Goal: Task Accomplishment & Management: Use online tool/utility

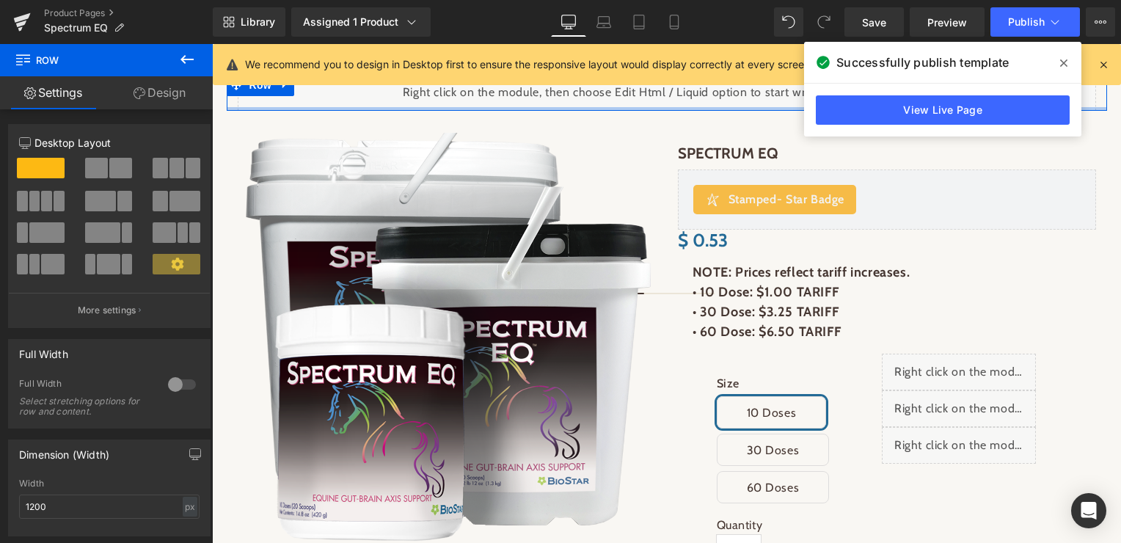
scroll to position [151, 0]
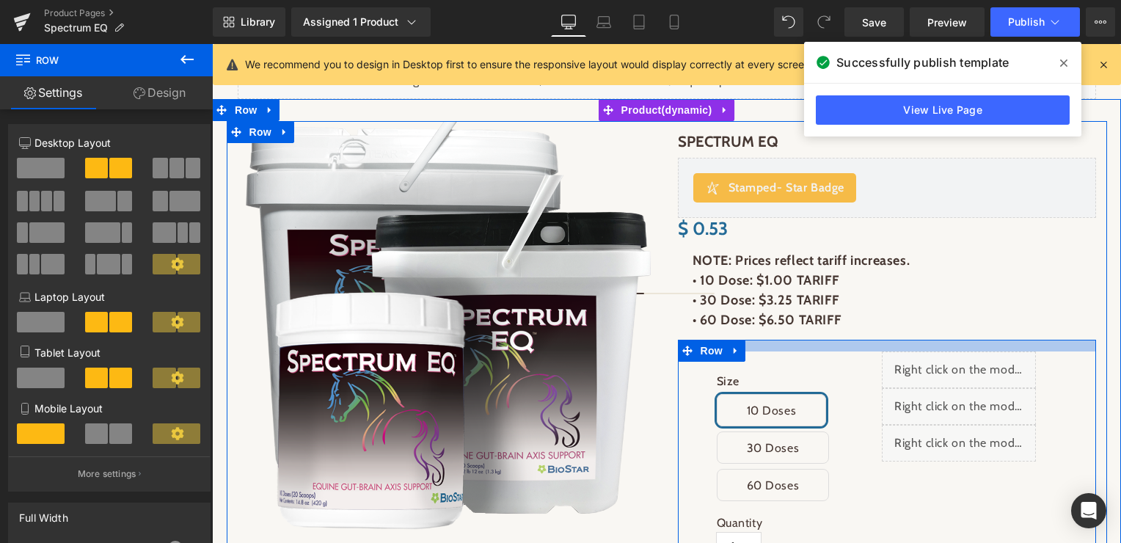
drag, startPoint x: 776, startPoint y: 341, endPoint x: 776, endPoint y: 351, distance: 9.5
click at [776, 351] on div at bounding box center [887, 346] width 418 height 12
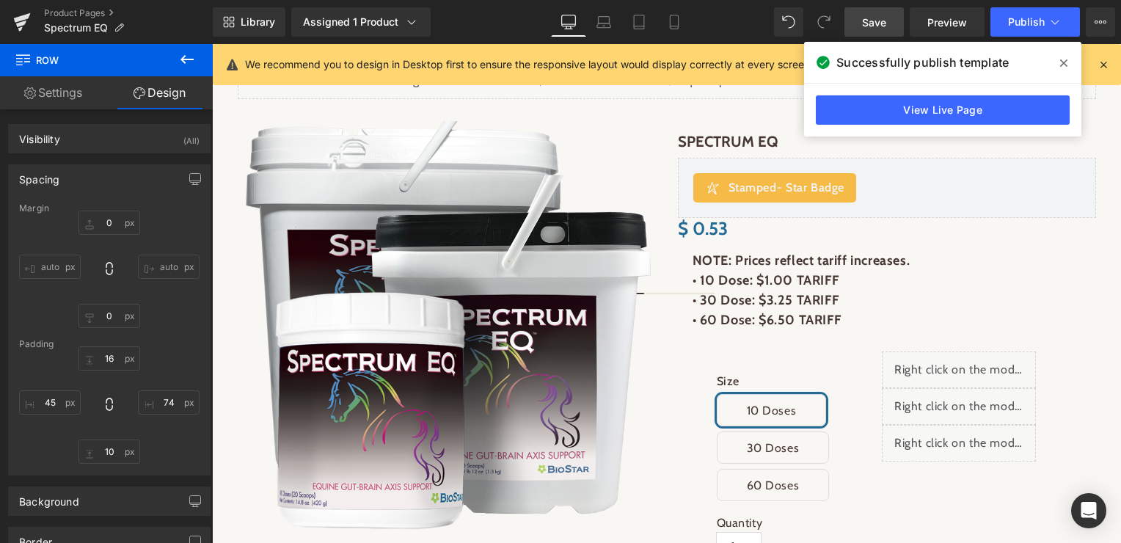
click at [883, 20] on span "Save" at bounding box center [874, 22] width 24 height 15
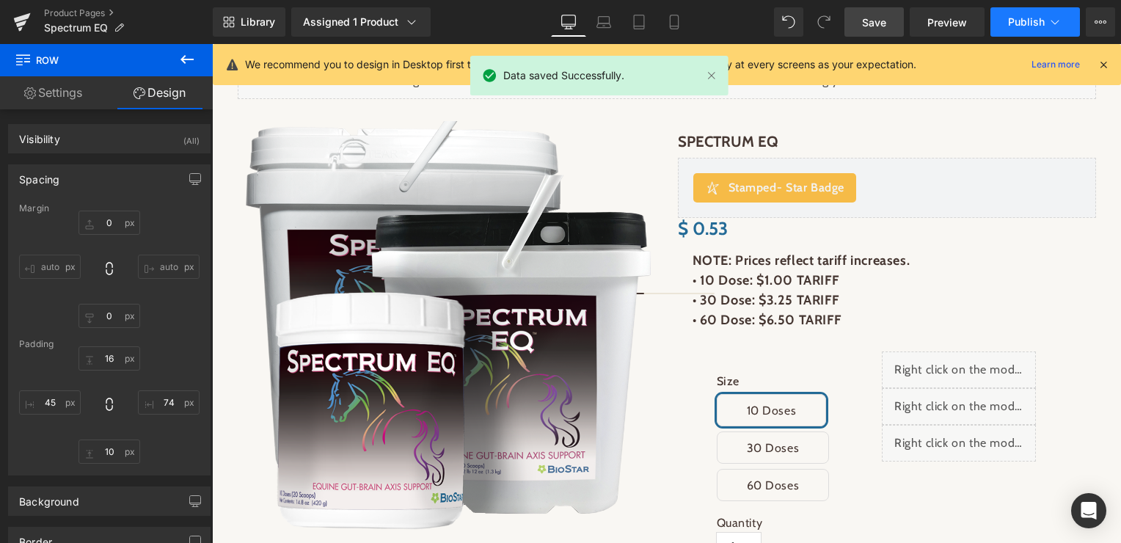
click at [1030, 18] on span "Publish" at bounding box center [1026, 22] width 37 height 12
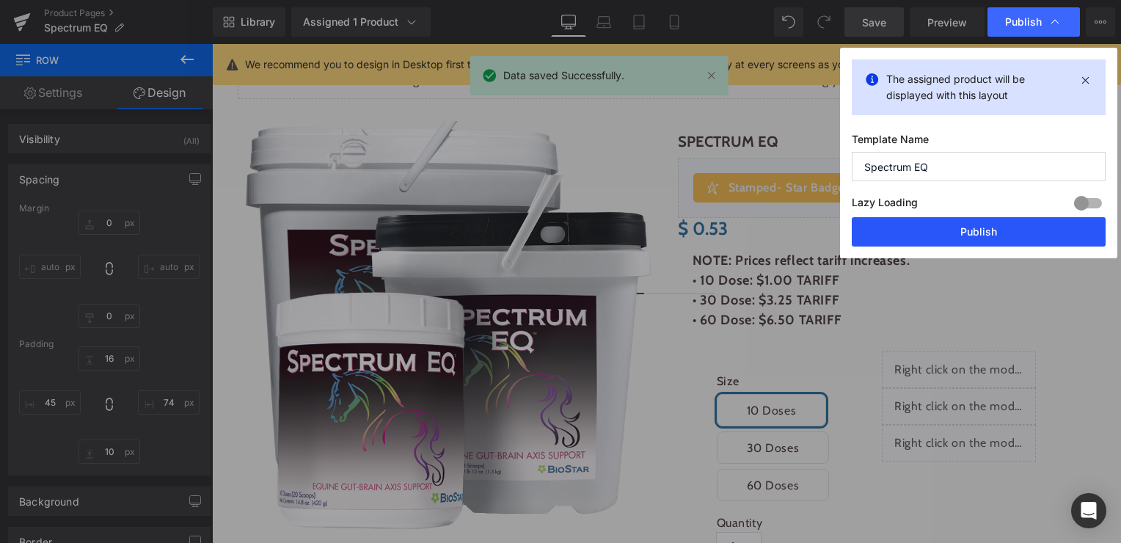
click at [959, 241] on button "Publish" at bounding box center [979, 231] width 254 height 29
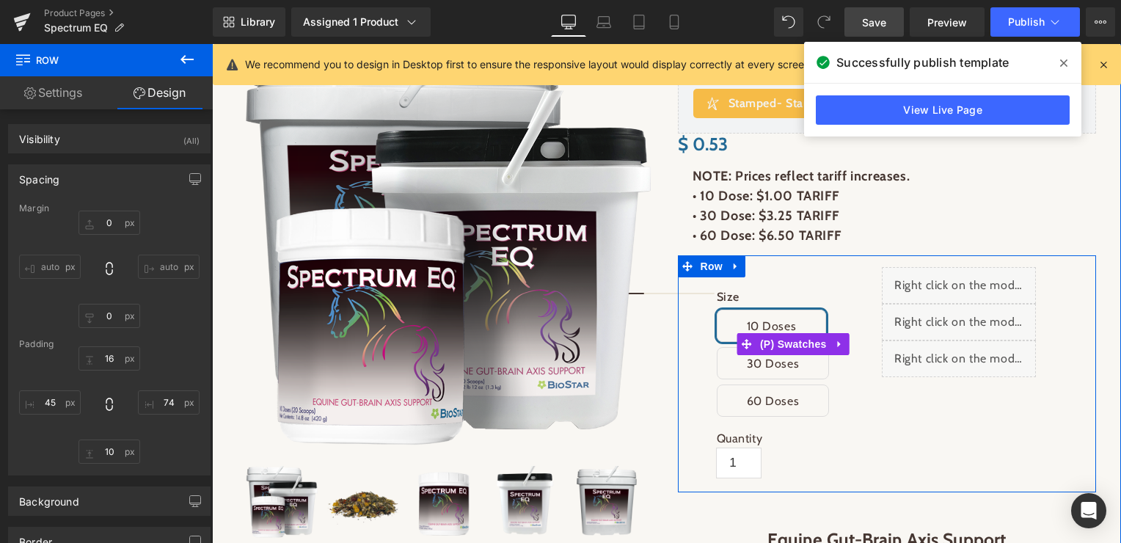
scroll to position [281, 0]
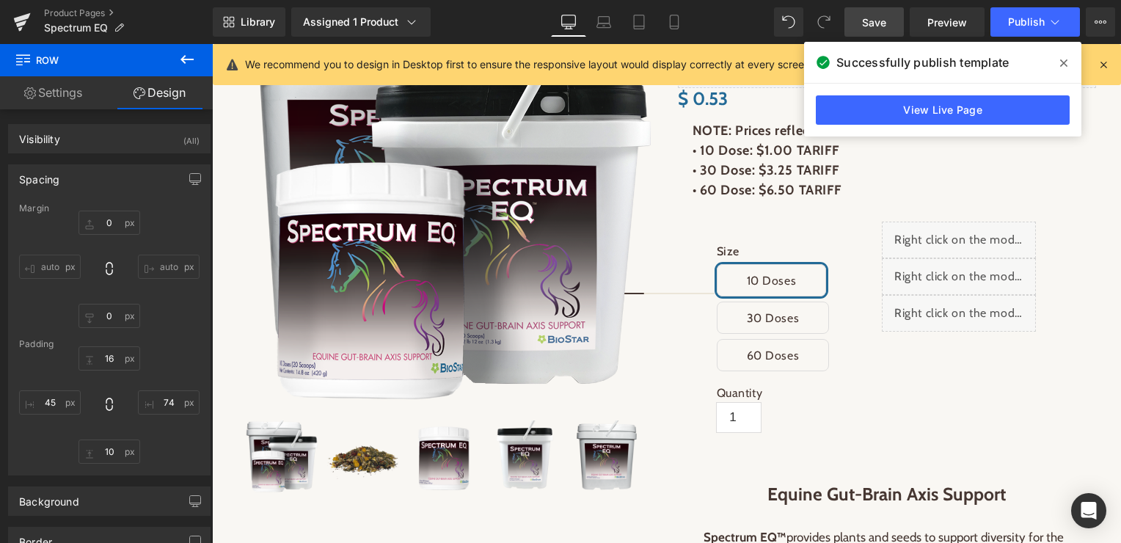
click at [184, 60] on icon at bounding box center [187, 60] width 18 height 18
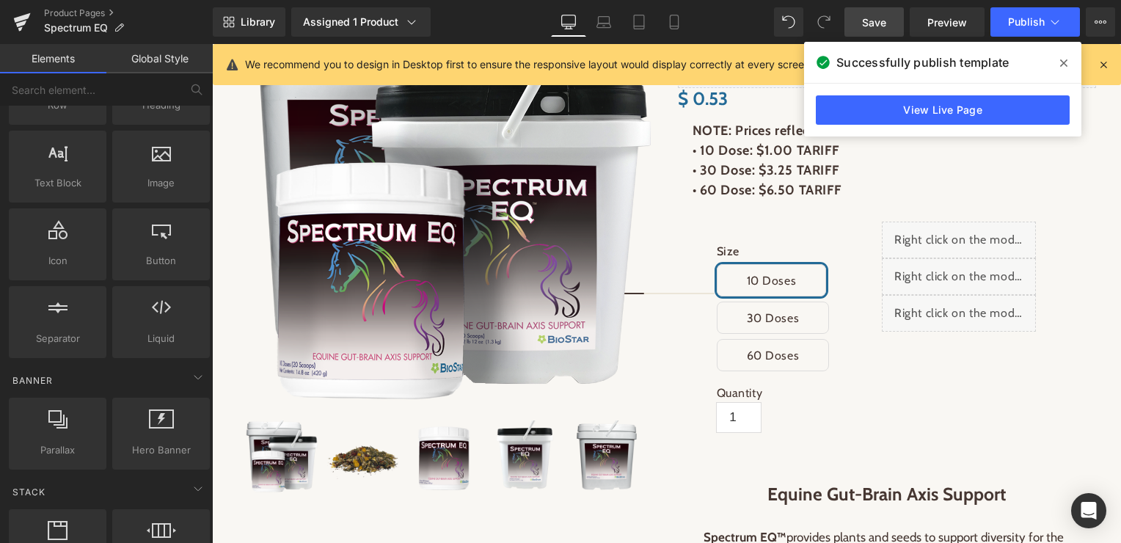
scroll to position [132, 0]
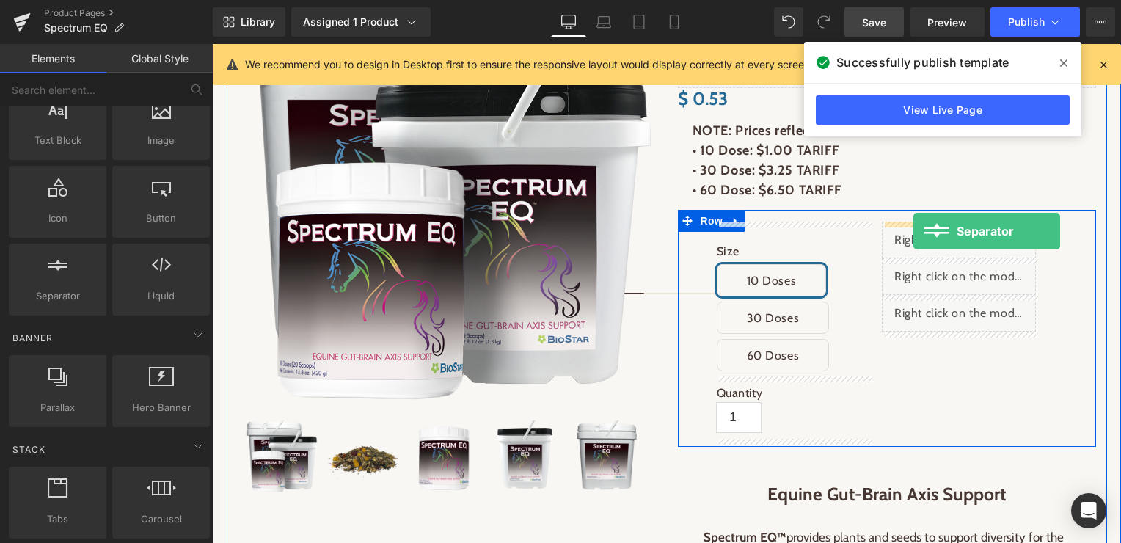
drag, startPoint x: 273, startPoint y: 316, endPoint x: 914, endPoint y: 231, distance: 646.2
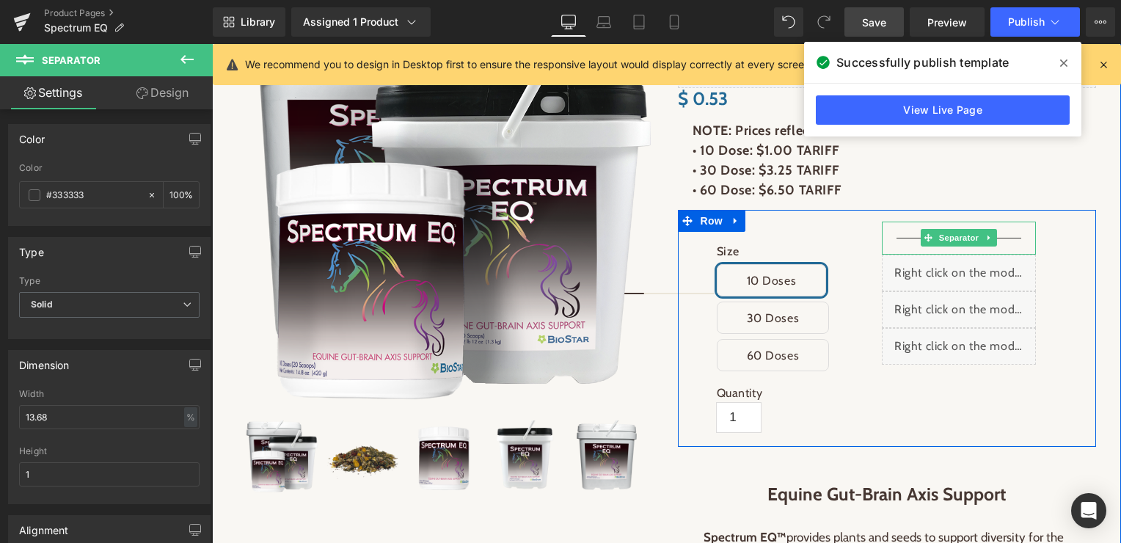
click at [966, 240] on span "Separator" at bounding box center [958, 238] width 45 height 18
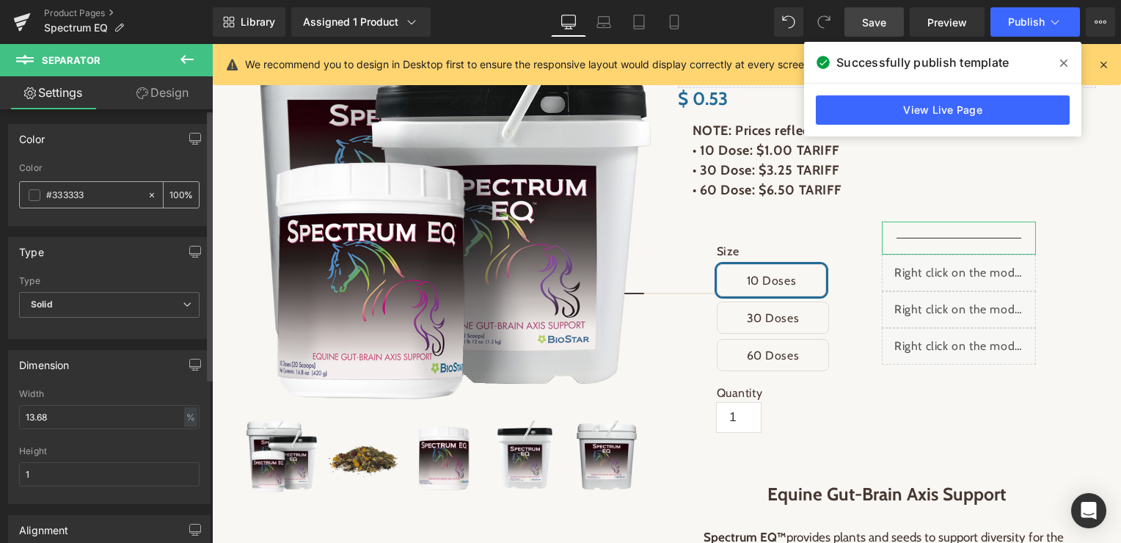
click at [147, 196] on icon at bounding box center [152, 195] width 10 height 10
type input "none"
type input "0"
click at [95, 266] on div "Type Solid Dashed Dotted Type Solid Solid Dashed Dotted" at bounding box center [109, 288] width 203 height 102
drag, startPoint x: 872, startPoint y: 26, endPoint x: 733, endPoint y: 145, distance: 183.1
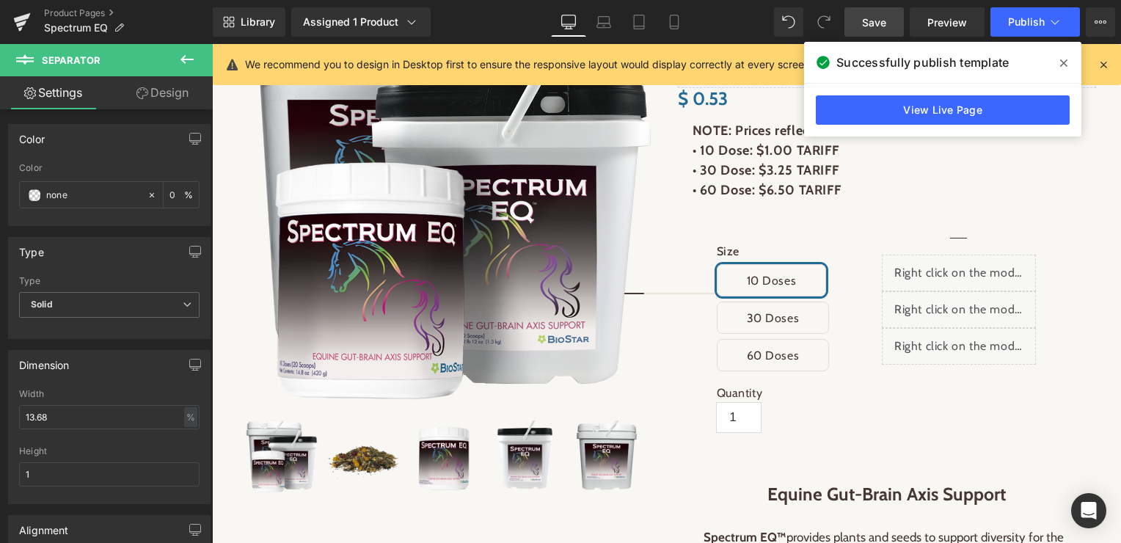
click at [872, 26] on span "Save" at bounding box center [874, 22] width 24 height 15
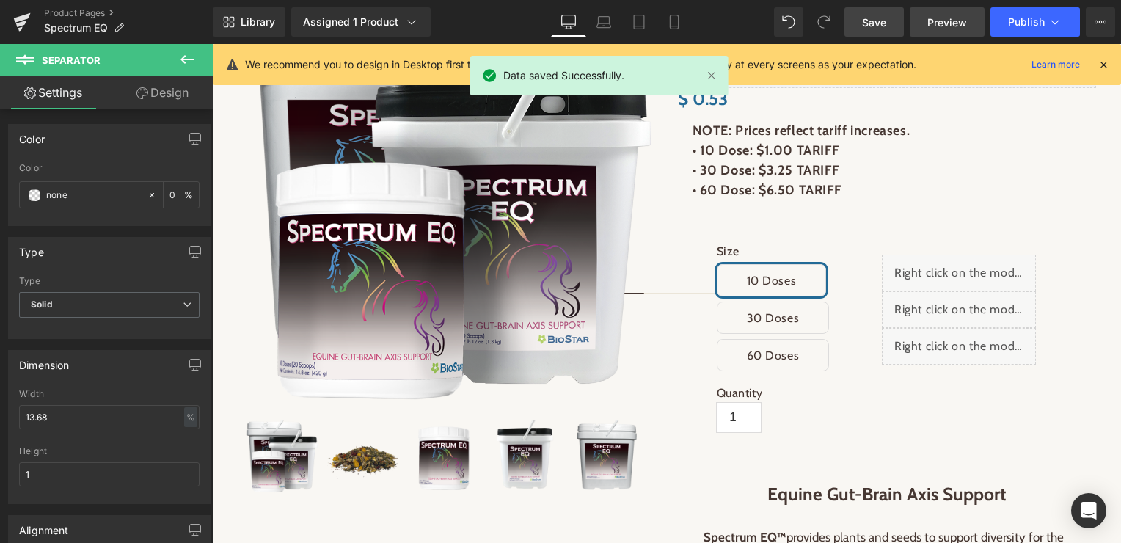
click at [955, 26] on span "Preview" at bounding box center [948, 22] width 40 height 15
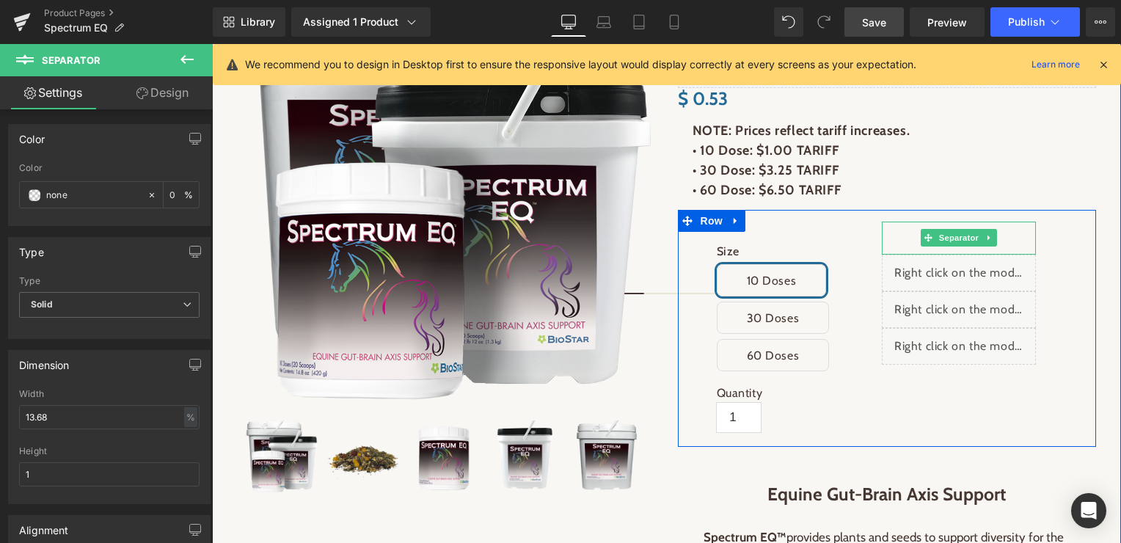
click at [941, 243] on span "Separator" at bounding box center [958, 238] width 45 height 18
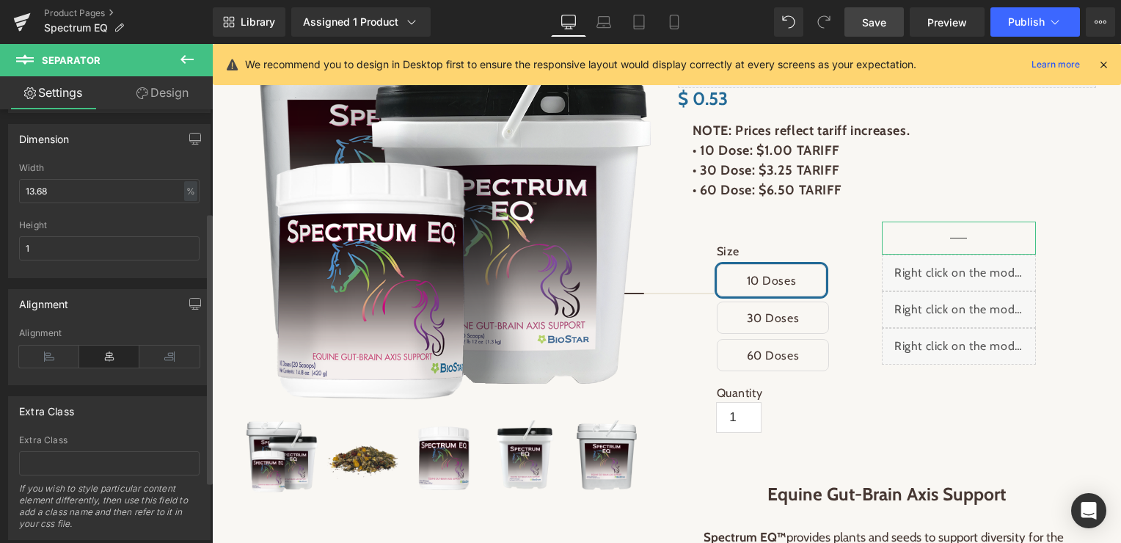
scroll to position [0, 0]
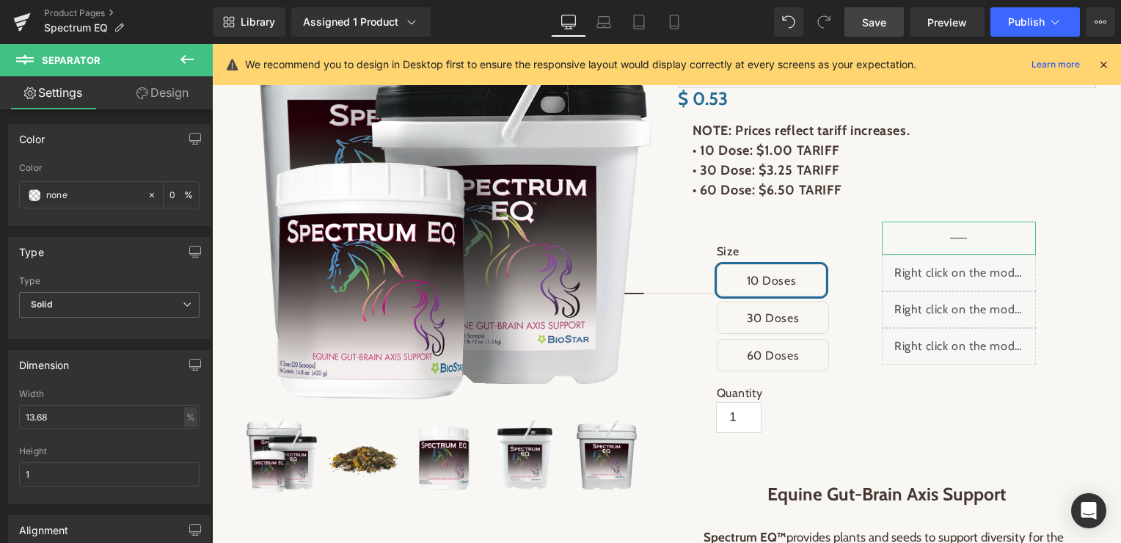
click at [177, 99] on link "Design" at bounding box center [162, 92] width 106 height 33
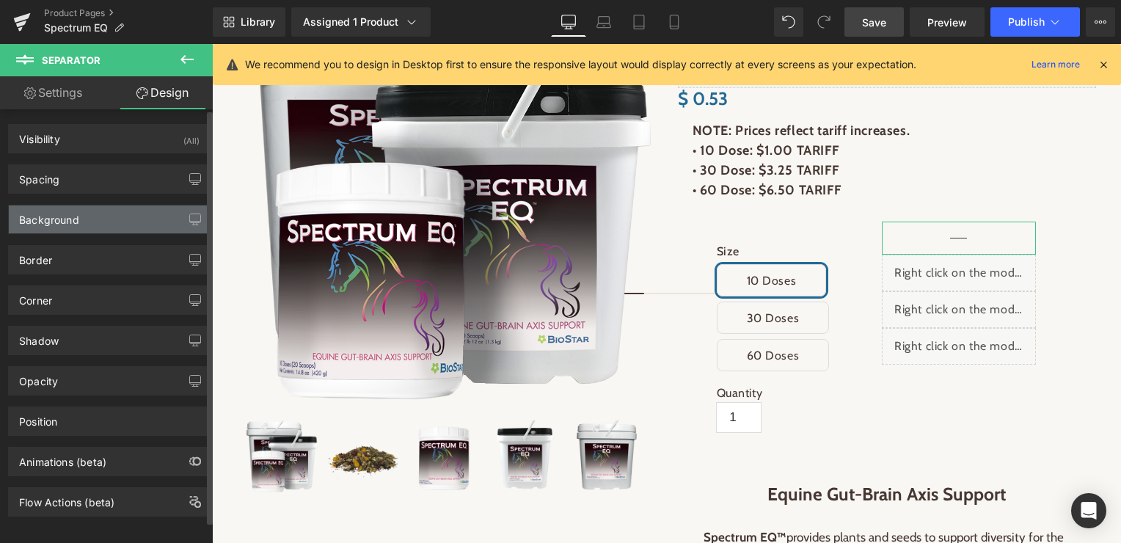
type input "0"
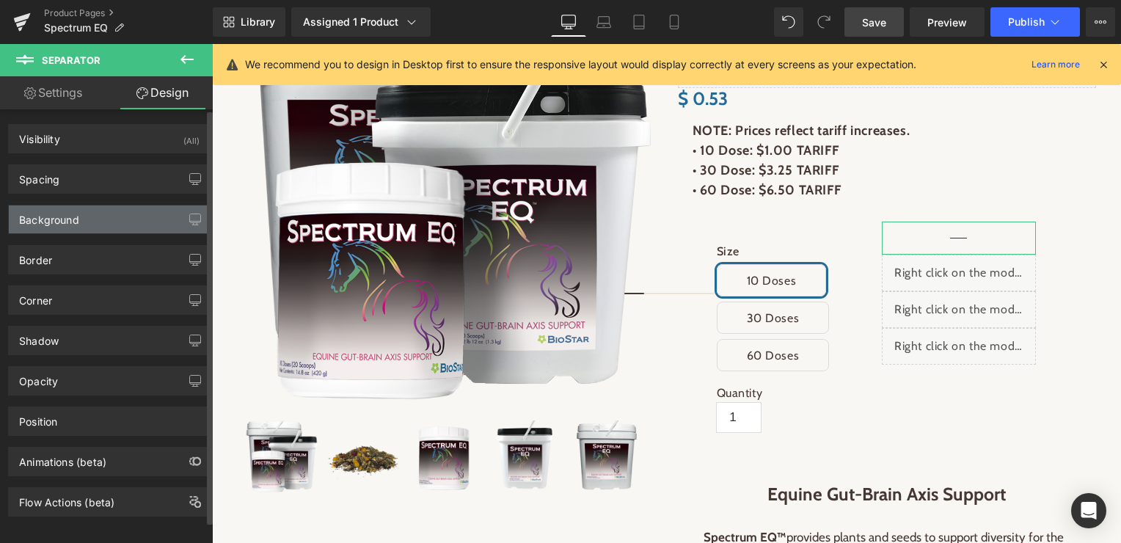
type input "0"
type input "10"
type input "0"
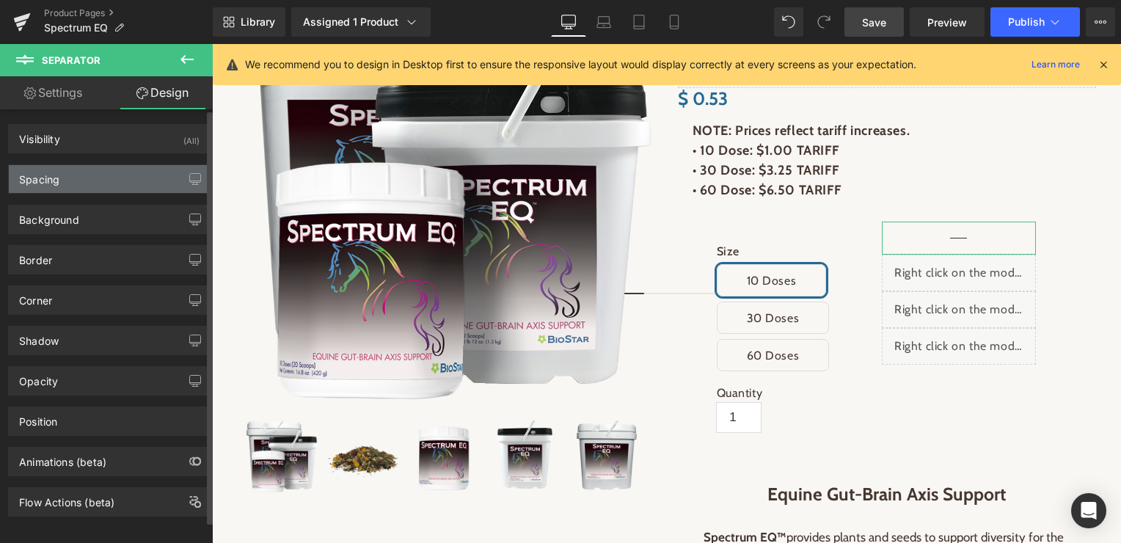
click at [95, 183] on div "Spacing" at bounding box center [109, 179] width 201 height 28
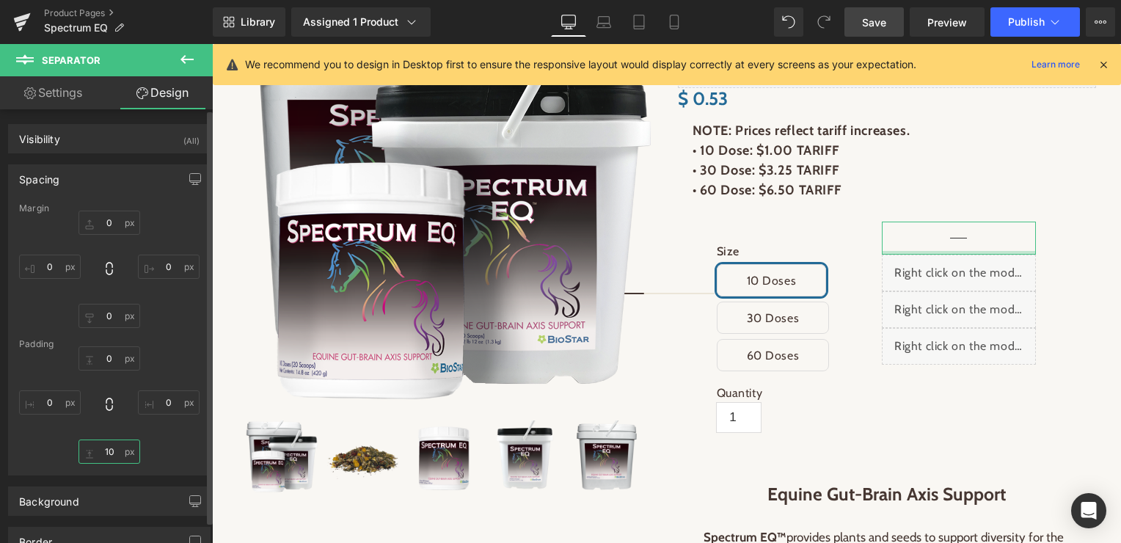
click at [103, 456] on input "10" at bounding box center [110, 452] width 62 height 24
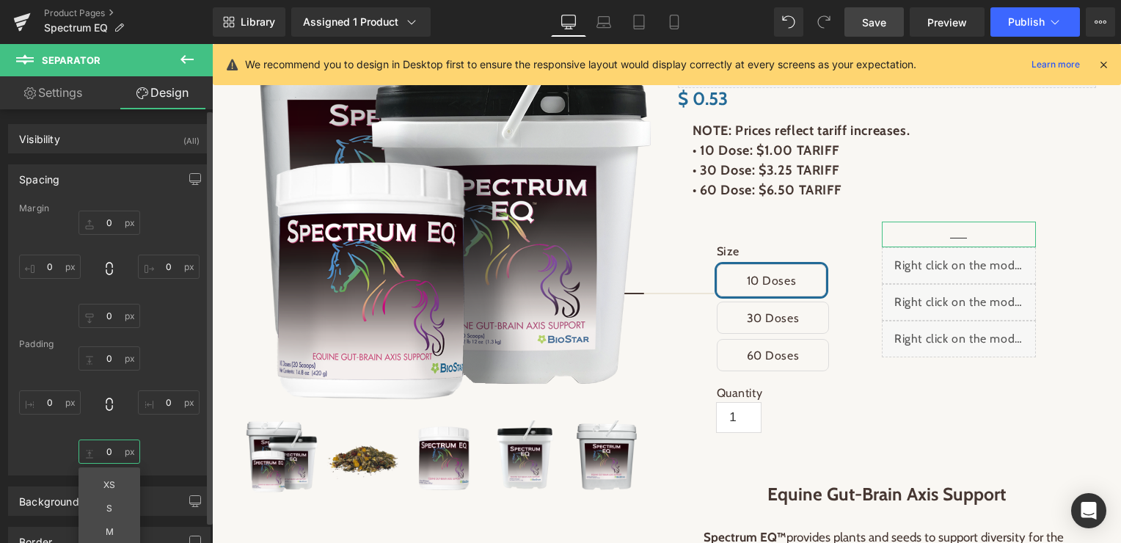
type input "0"
click at [166, 364] on div "0px 0 0px 0 0 0 XS S M L XL Edit Value 0px 0" at bounding box center [109, 404] width 181 height 117
click at [867, 17] on span "Save" at bounding box center [874, 22] width 24 height 15
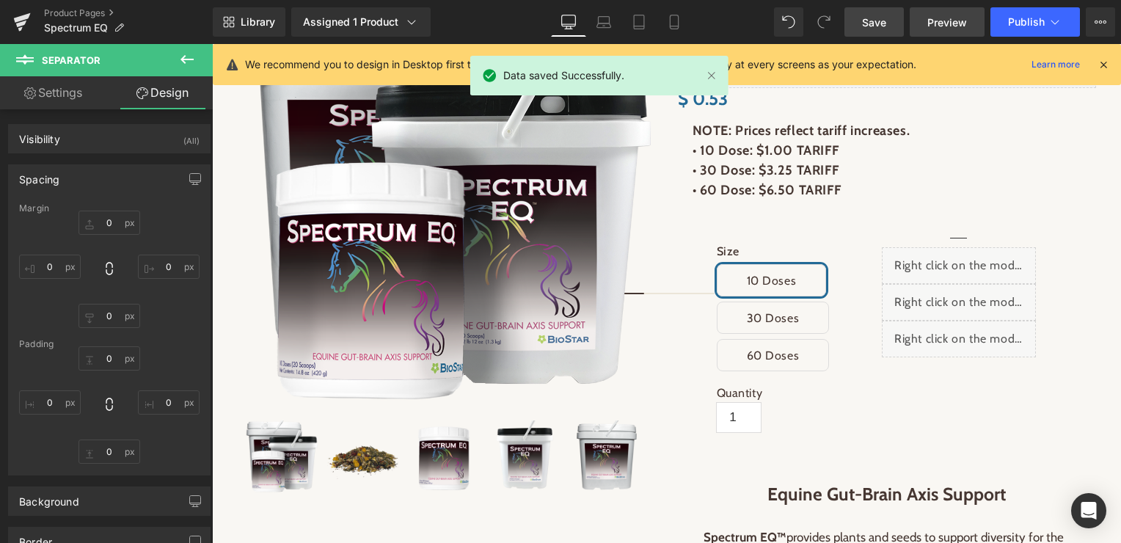
click at [951, 26] on span "Preview" at bounding box center [948, 22] width 40 height 15
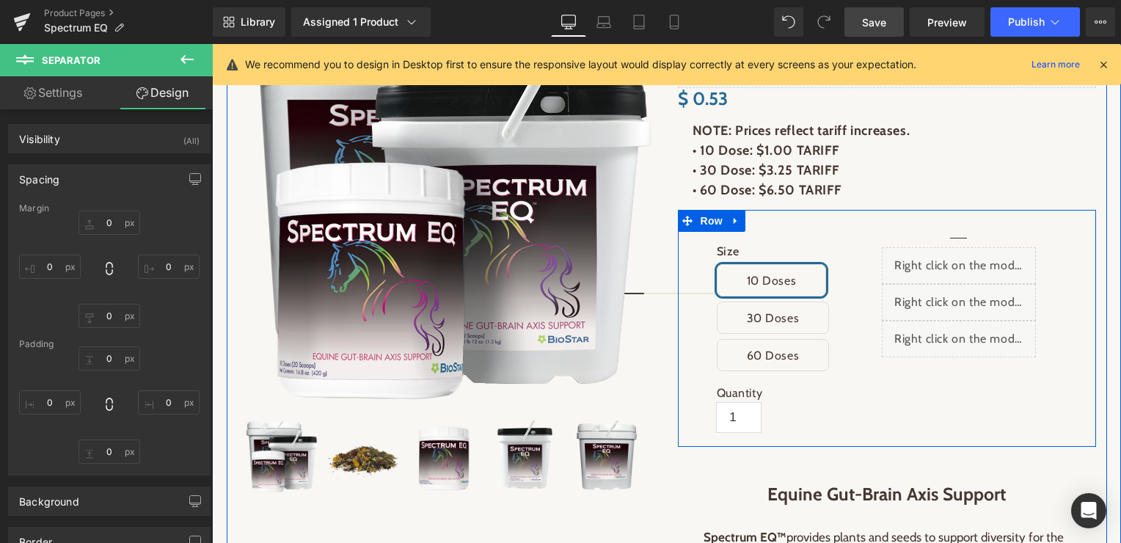
scroll to position [313, 0]
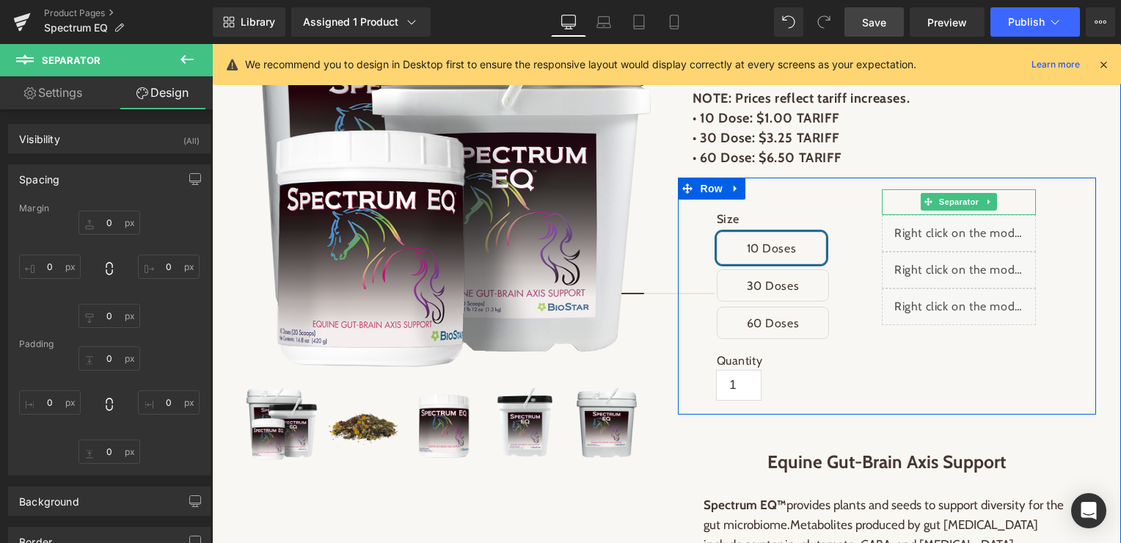
click at [961, 206] on span "Separator" at bounding box center [958, 202] width 45 height 18
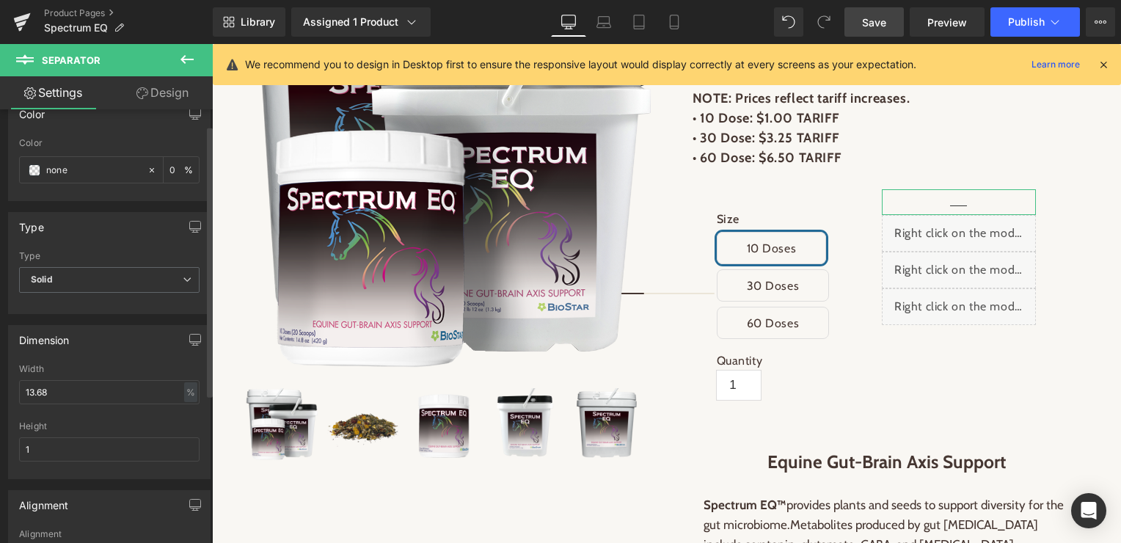
scroll to position [0, 0]
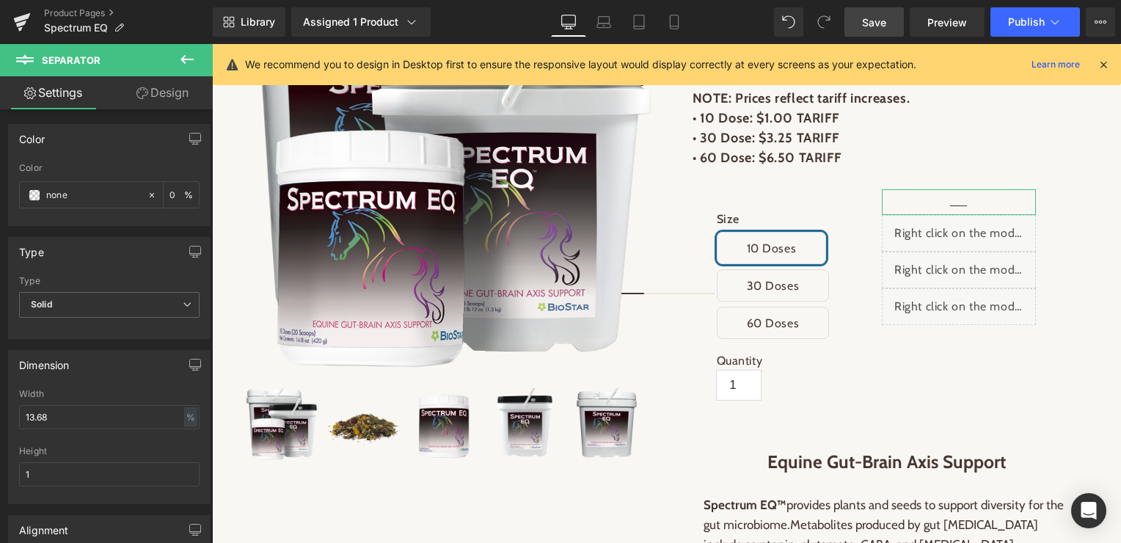
click at [176, 101] on link "Design" at bounding box center [162, 92] width 106 height 33
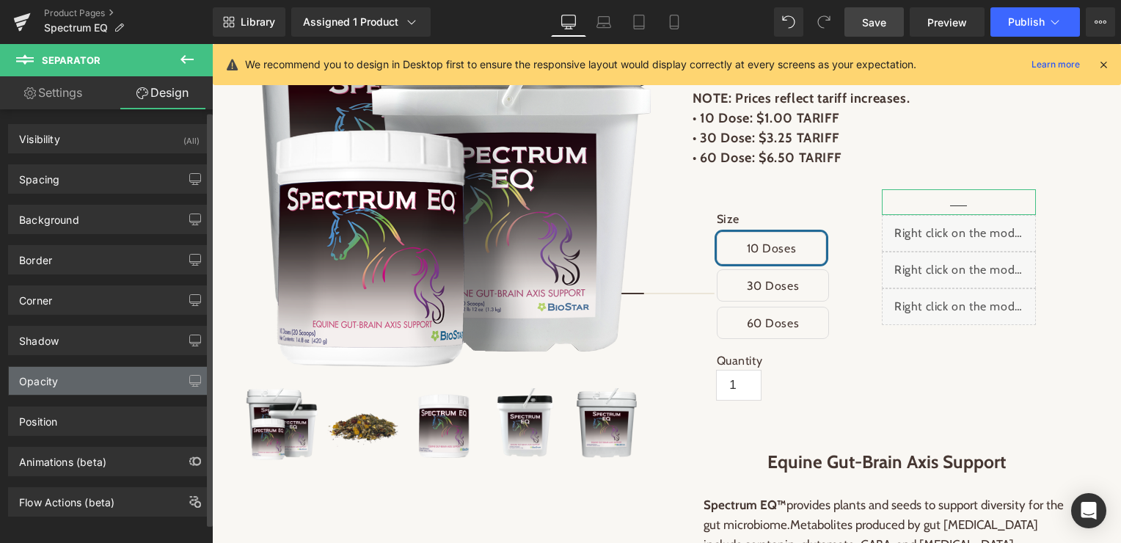
scroll to position [15, 0]
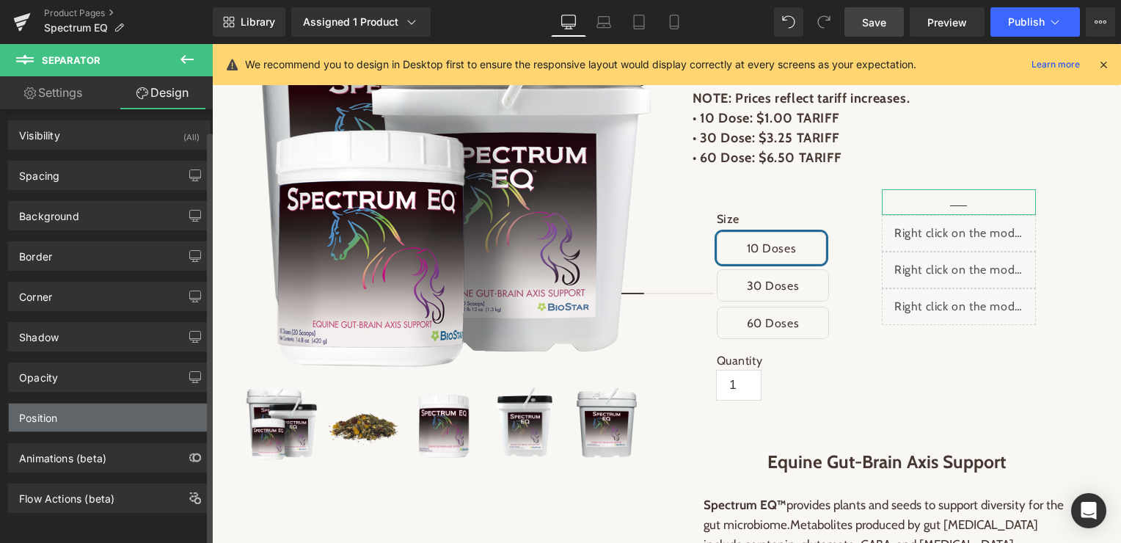
click at [115, 404] on div "Position" at bounding box center [109, 418] width 201 height 28
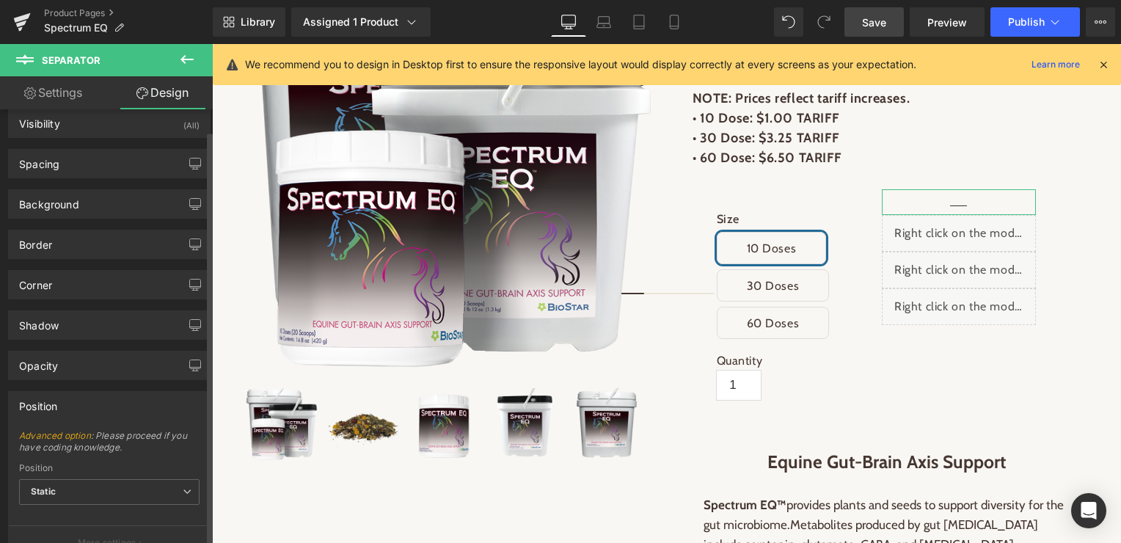
click at [115, 401] on div "Position" at bounding box center [109, 406] width 201 height 28
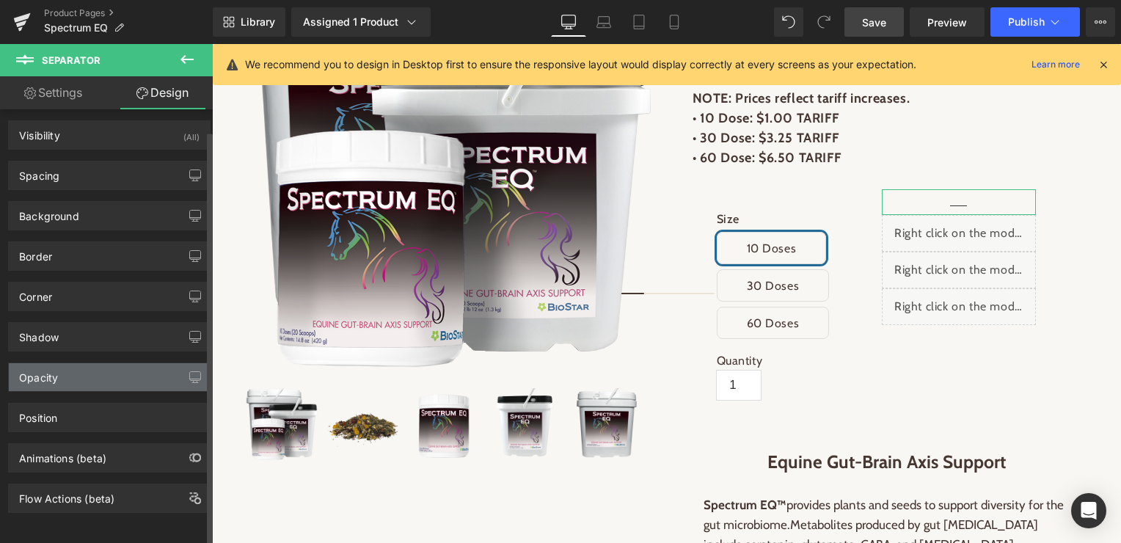
click at [108, 370] on div "Opacity" at bounding box center [109, 377] width 201 height 28
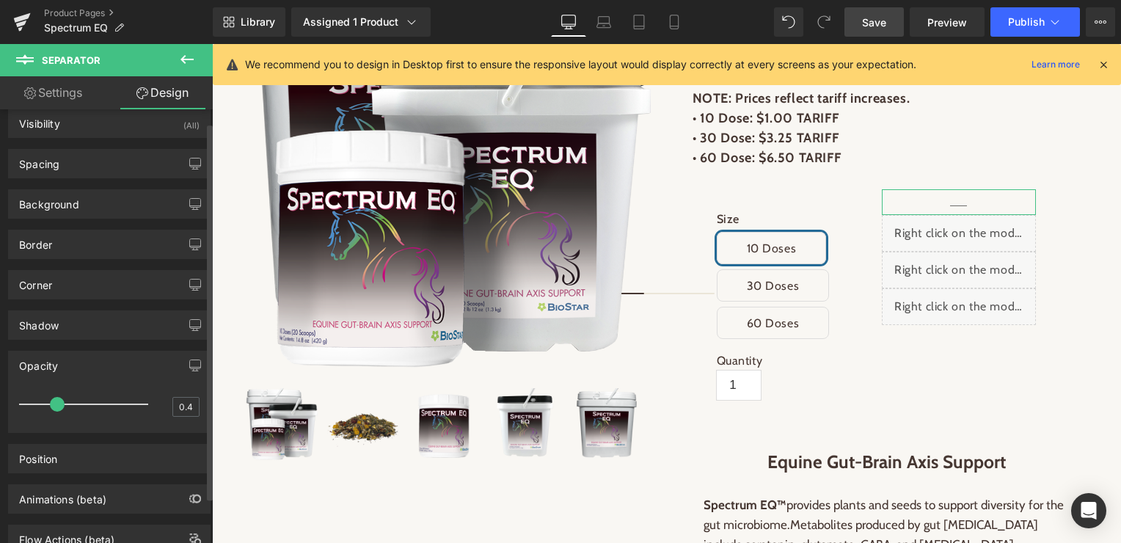
type input "0.2"
drag, startPoint x: 144, startPoint y: 405, endPoint x: -10, endPoint y: 398, distance: 154.2
click at [0, 398] on html "Separator You are previewing how the will restyle your page. You can not edit E…" at bounding box center [560, 271] width 1121 height 543
click at [87, 323] on div "Shadow" at bounding box center [109, 325] width 201 height 28
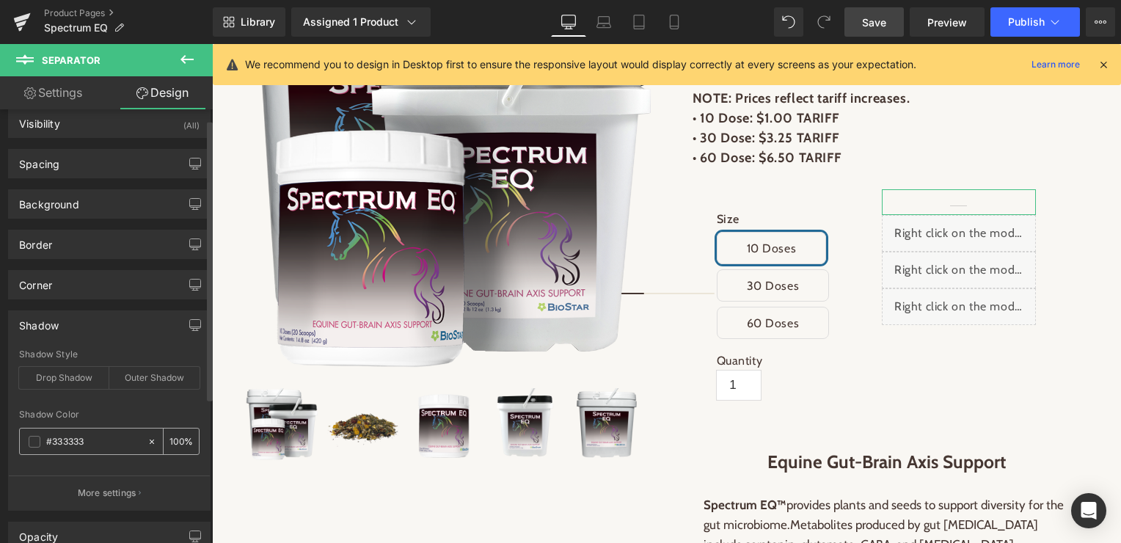
click at [147, 440] on icon at bounding box center [152, 442] width 10 height 10
type input "none"
type input "0"
click at [122, 243] on div "Border" at bounding box center [109, 244] width 201 height 28
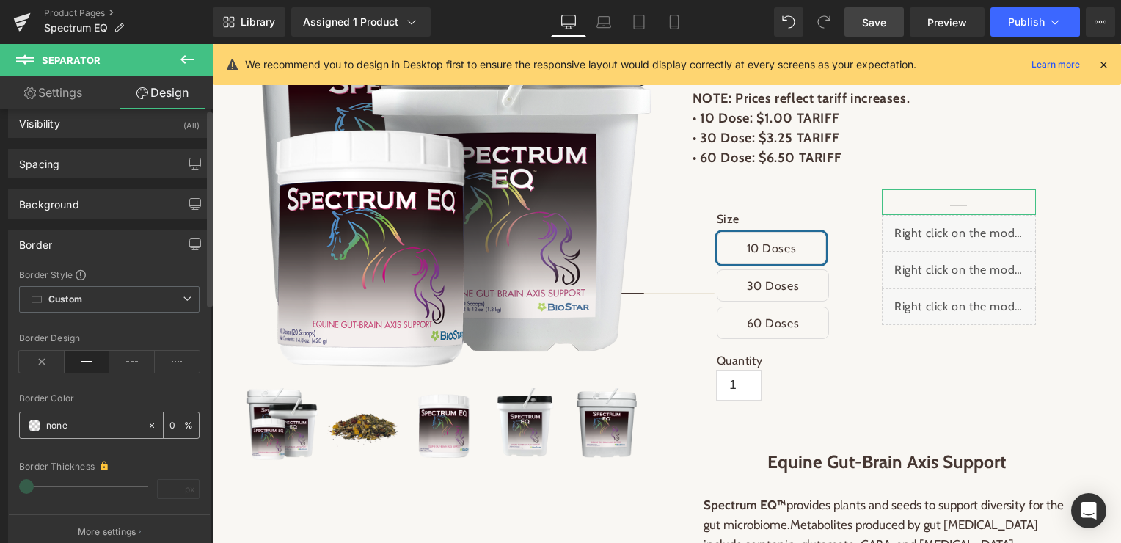
scroll to position [0, 0]
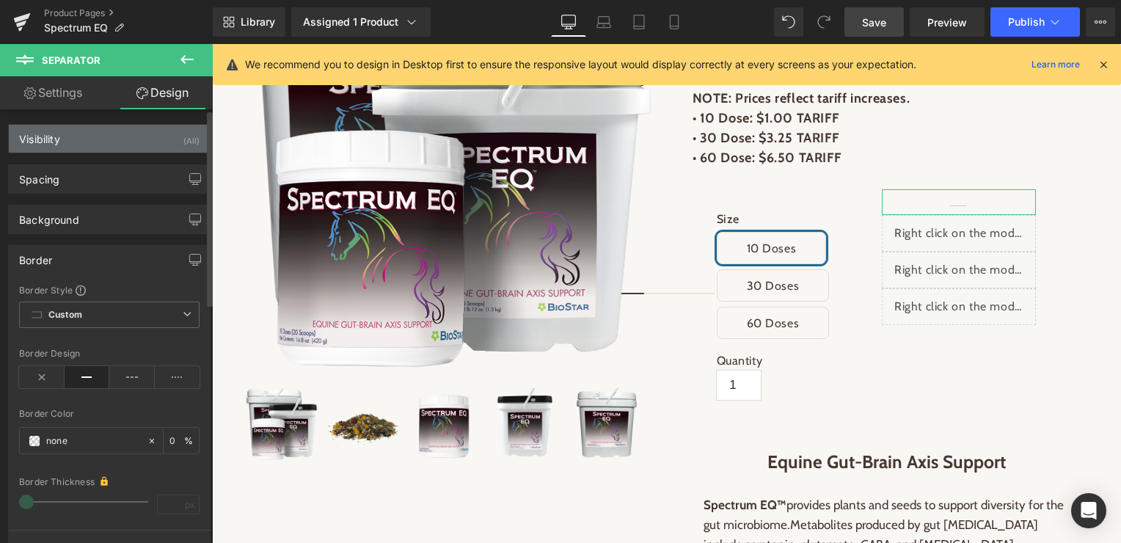
click at [110, 142] on div "Visibility (All)" at bounding box center [109, 139] width 201 height 28
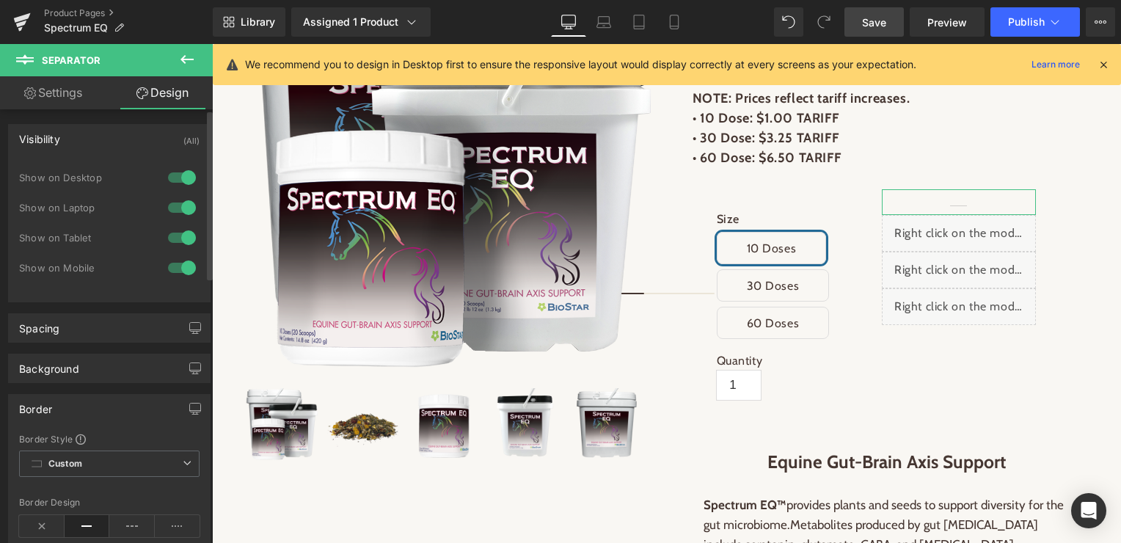
click at [170, 175] on div at bounding box center [181, 177] width 35 height 23
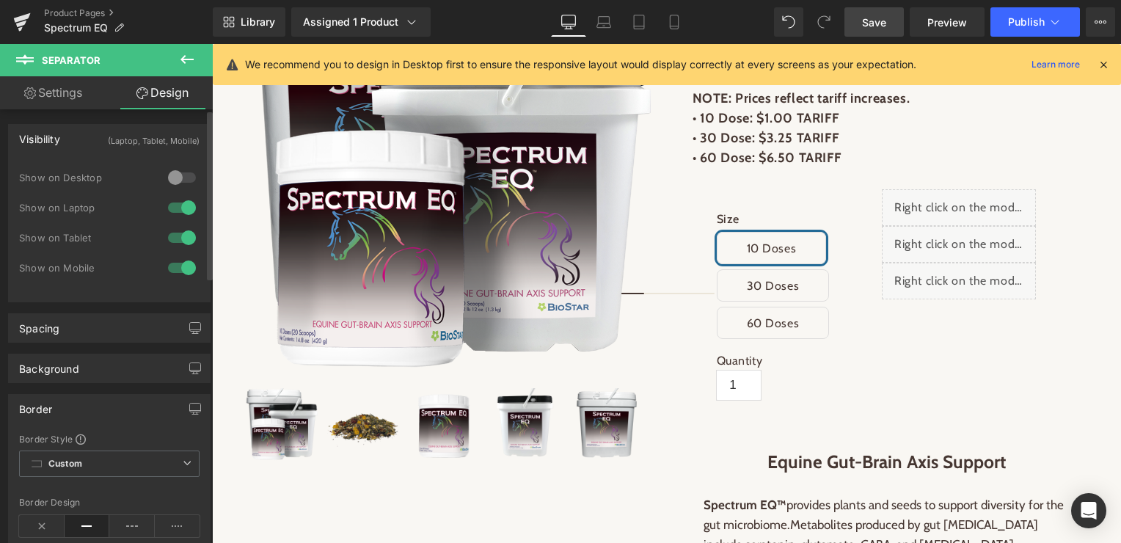
click at [170, 175] on div at bounding box center [181, 177] width 35 height 23
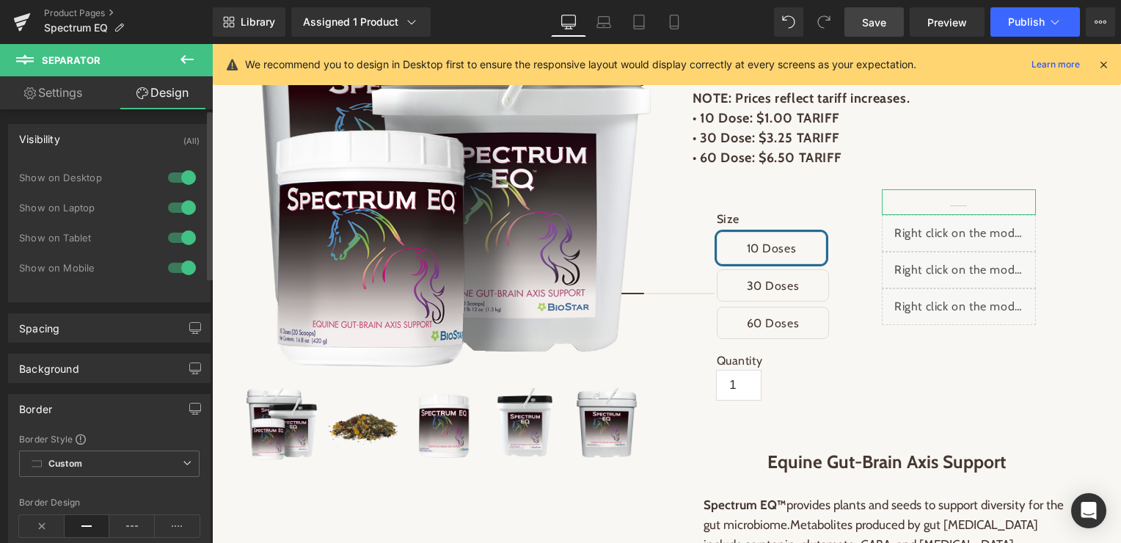
click at [168, 206] on div at bounding box center [181, 207] width 35 height 23
click at [167, 236] on div at bounding box center [181, 237] width 35 height 23
click at [168, 264] on div at bounding box center [181, 267] width 35 height 23
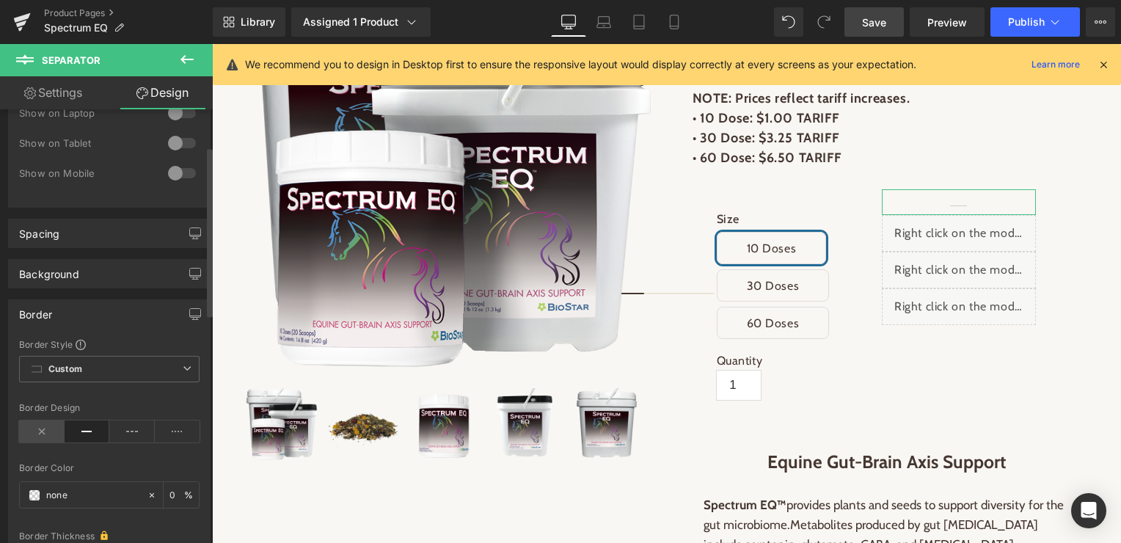
click at [41, 427] on icon at bounding box center [41, 431] width 45 height 22
click at [605, 26] on icon at bounding box center [604, 22] width 15 height 15
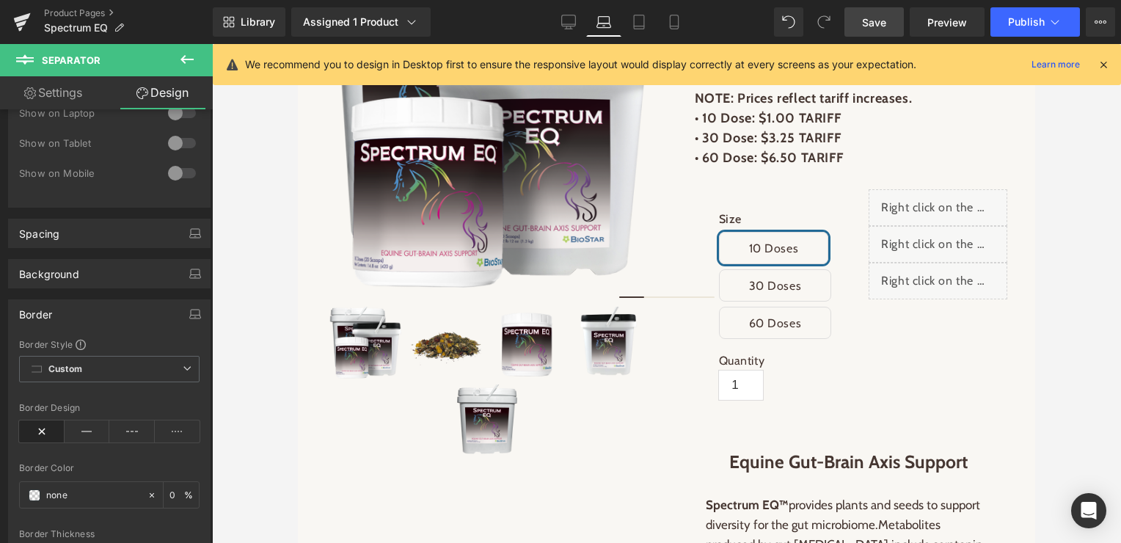
type input "0"
type input "#333333"
type input "100"
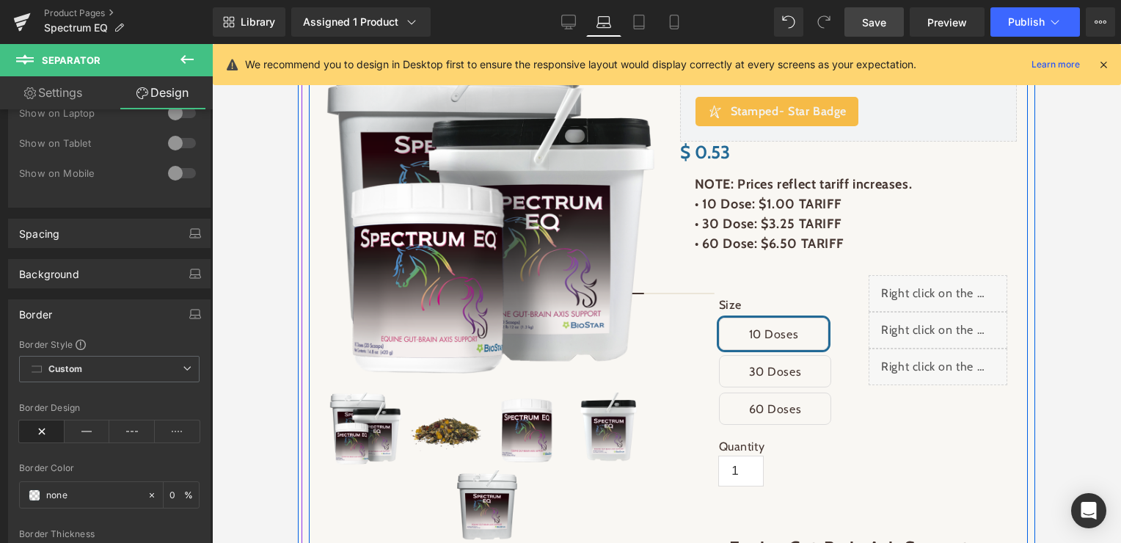
scroll to position [233, 0]
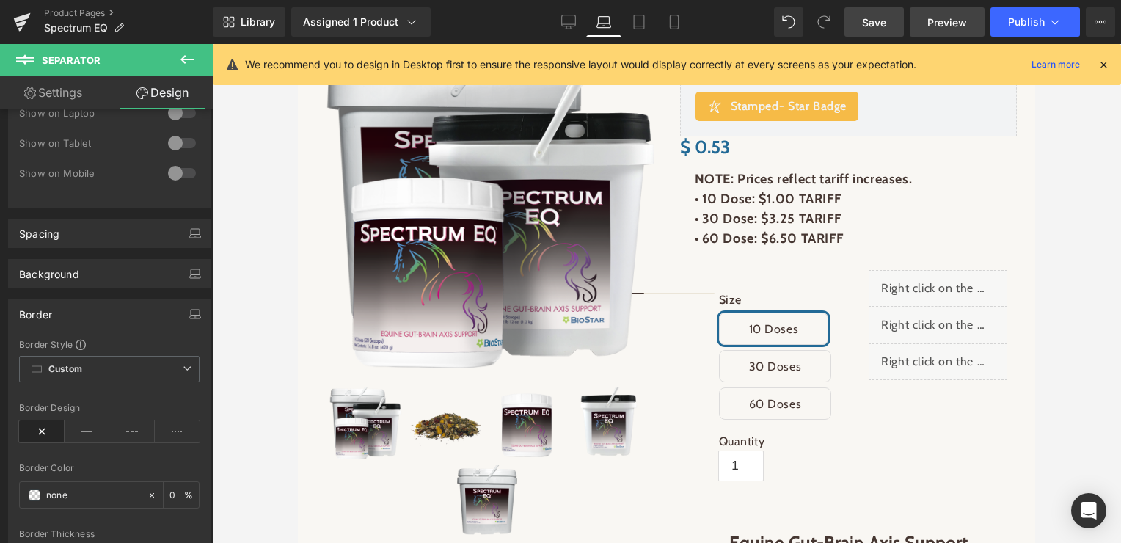
click at [941, 26] on span "Preview" at bounding box center [948, 22] width 40 height 15
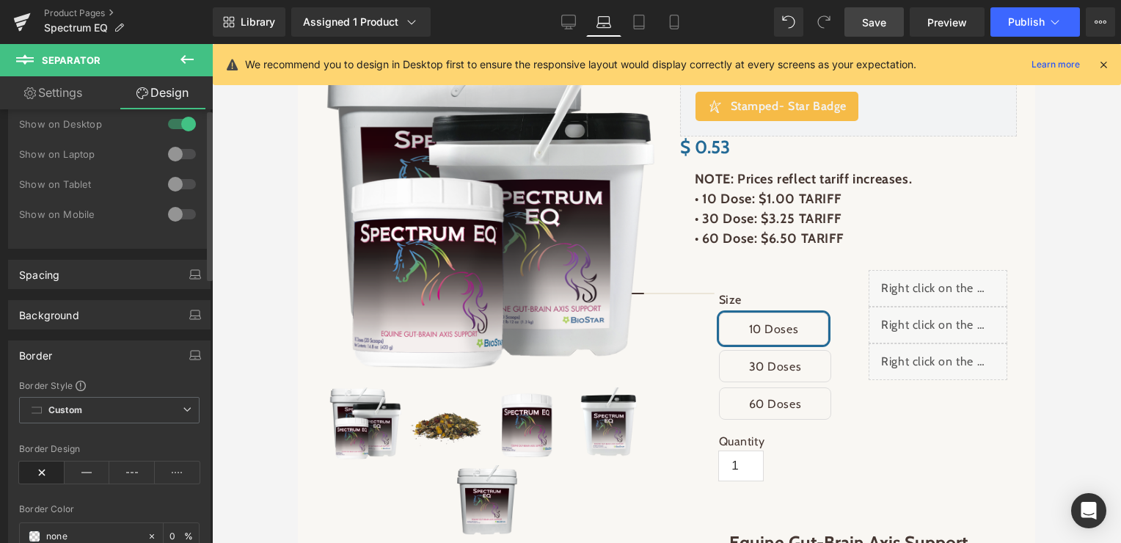
scroll to position [0, 0]
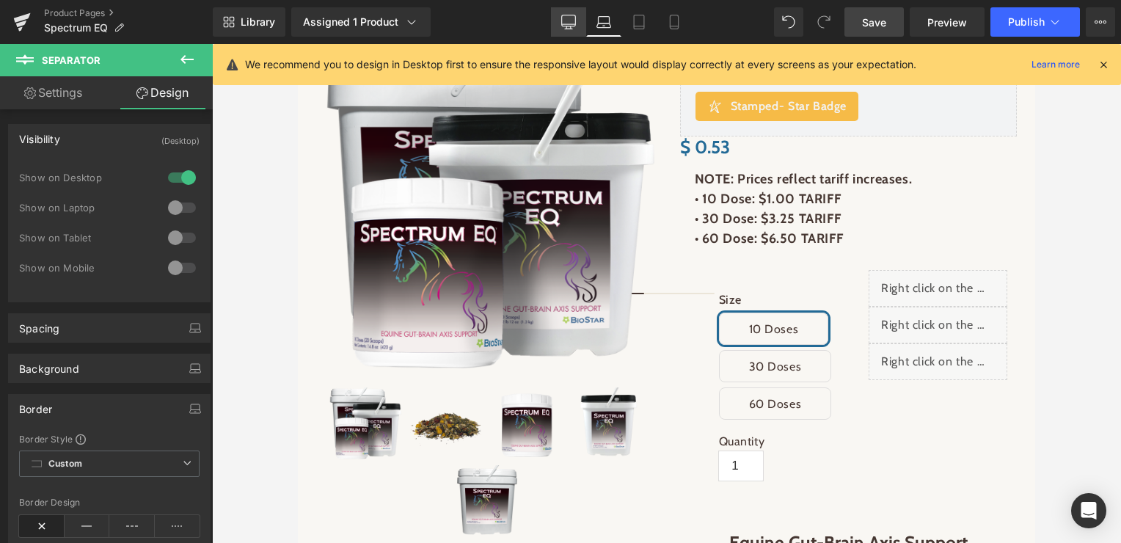
click at [572, 21] on icon at bounding box center [568, 22] width 15 height 15
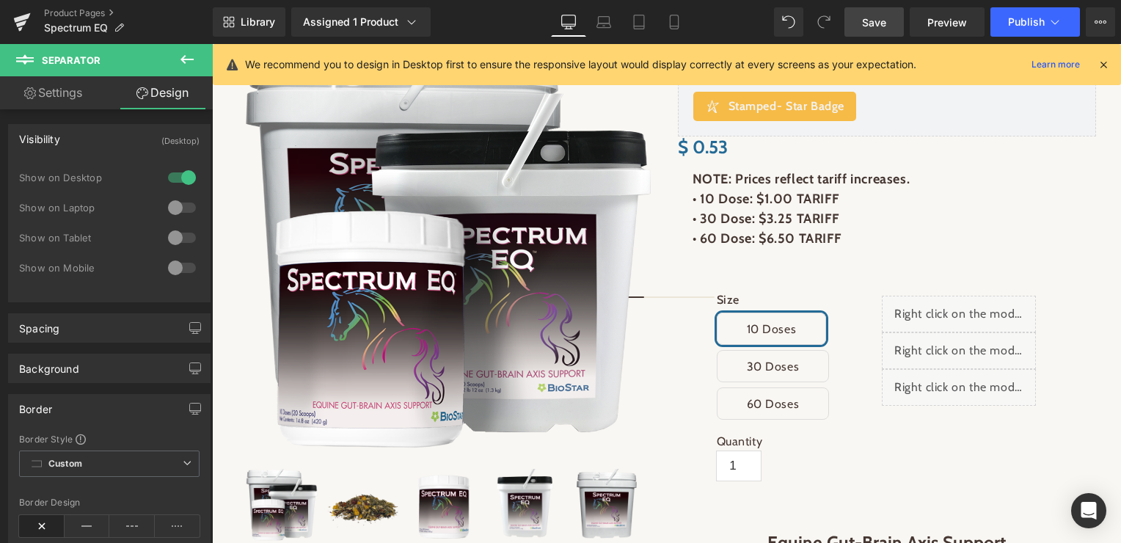
type input "0"
type input "100"
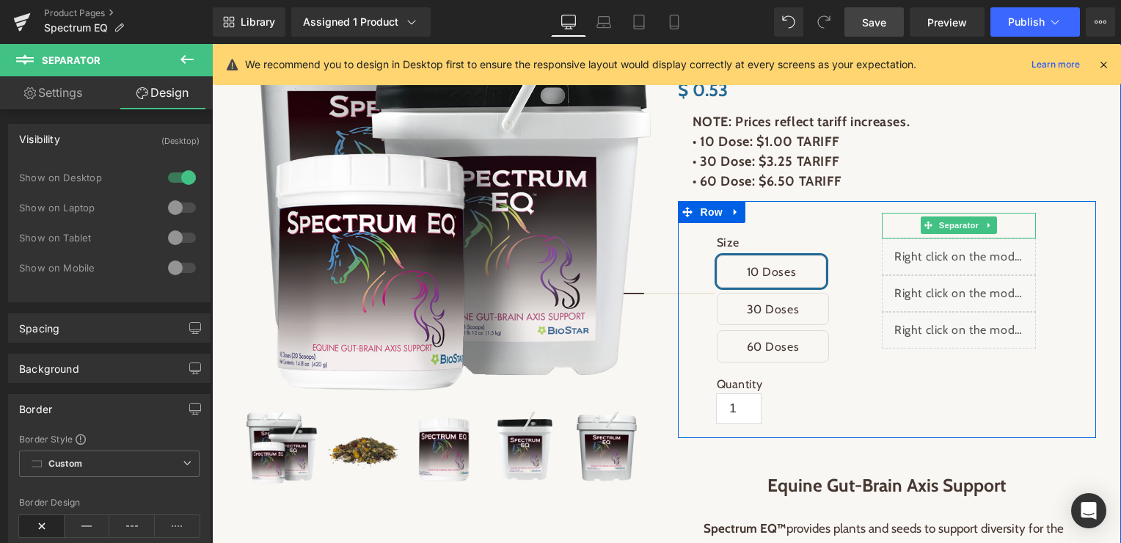
click at [961, 221] on span "Separator" at bounding box center [958, 225] width 45 height 18
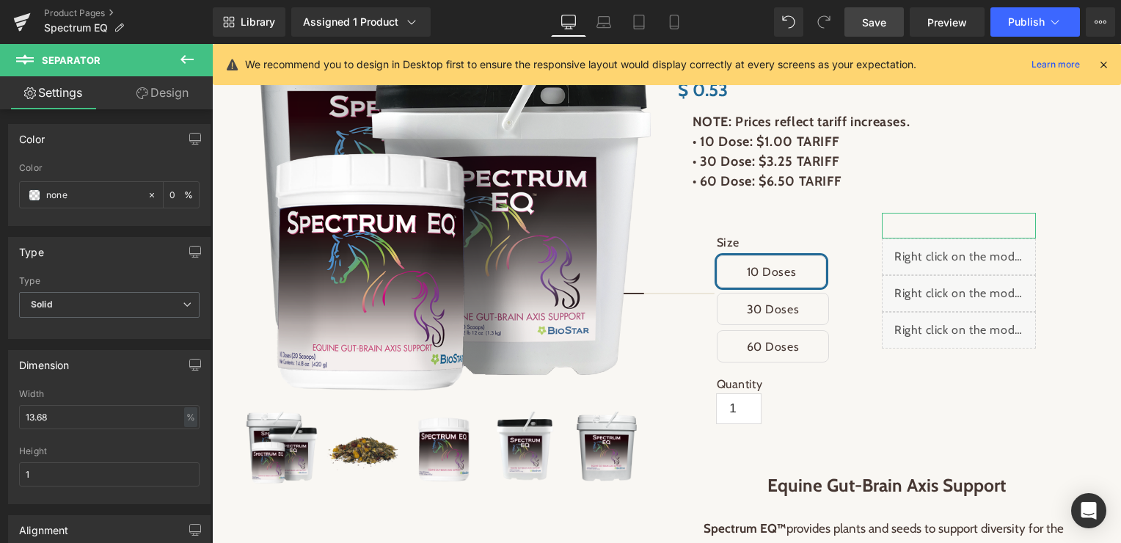
click at [171, 94] on link "Design" at bounding box center [162, 92] width 106 height 33
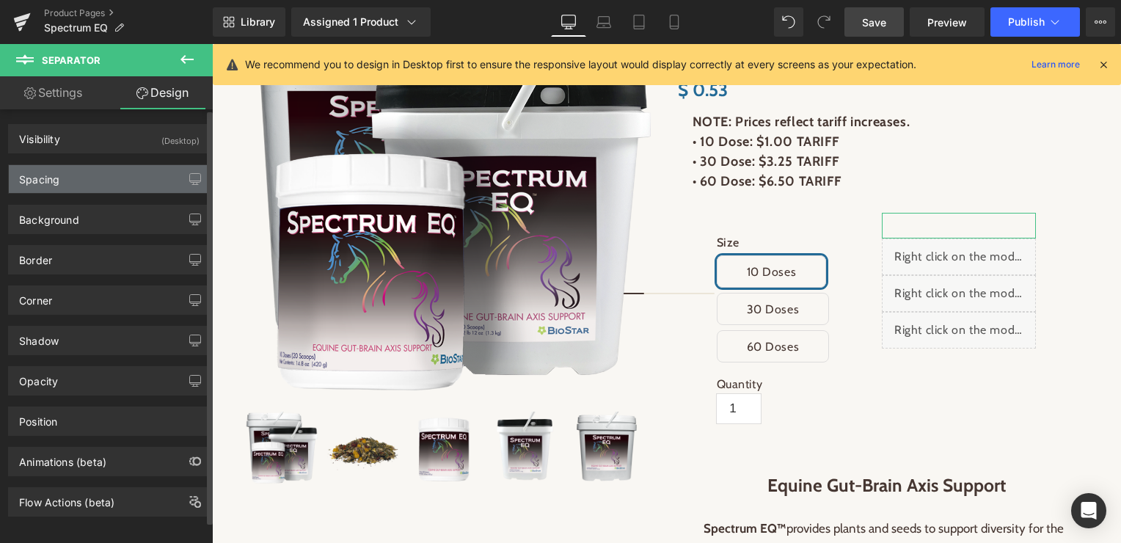
type input "0"
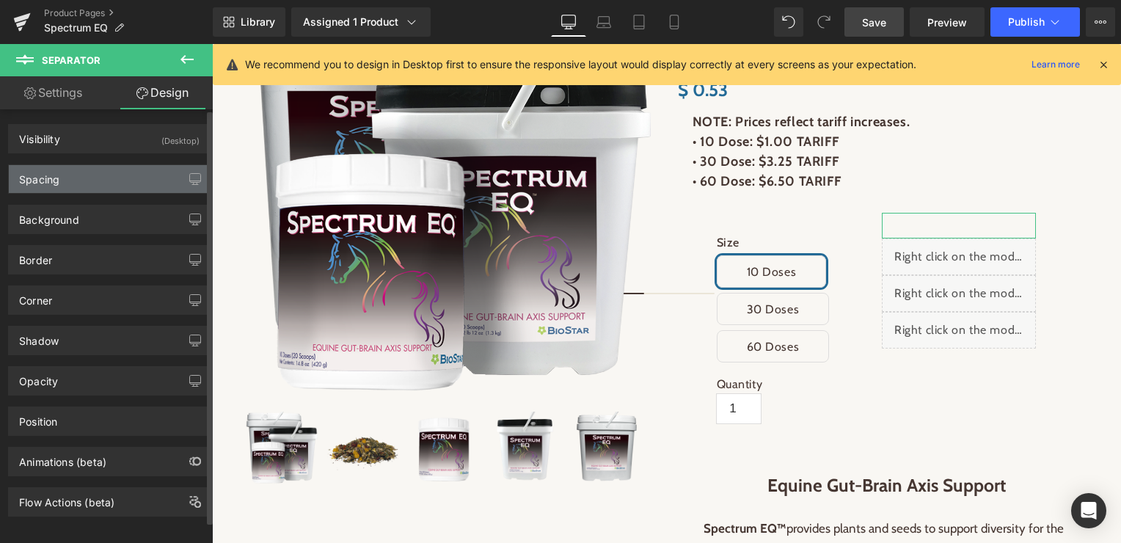
type input "0"
click at [98, 177] on div "Spacing" at bounding box center [109, 179] width 201 height 28
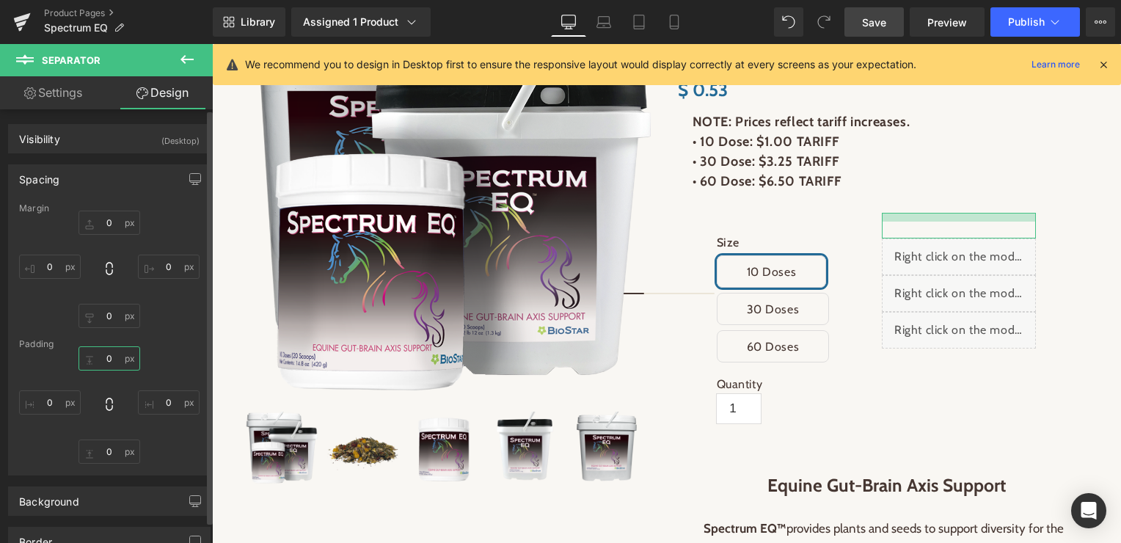
click at [106, 362] on input "0" at bounding box center [110, 358] width 62 height 24
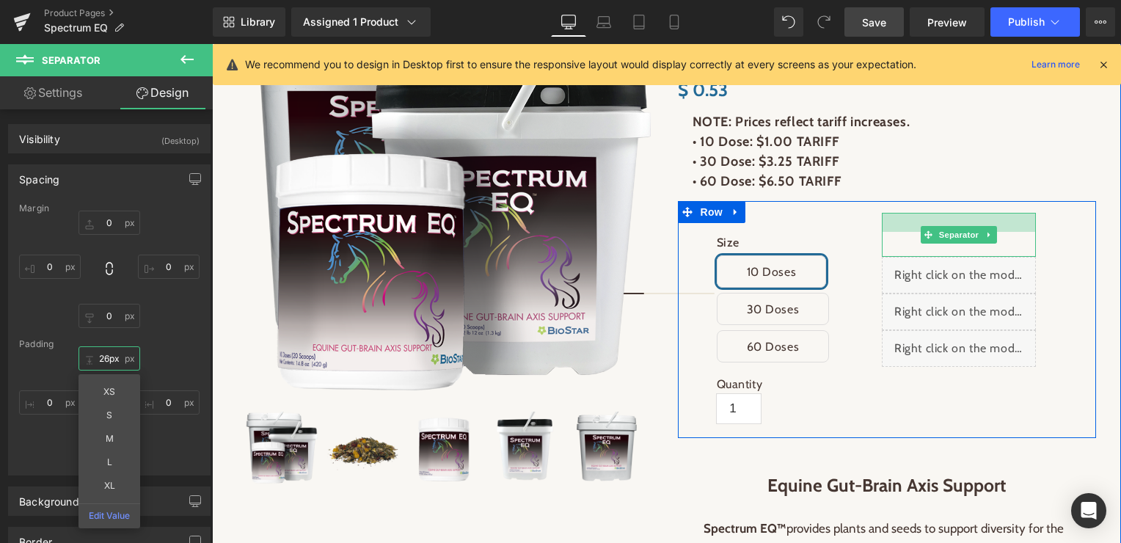
type input "27px"
drag, startPoint x: 944, startPoint y: 215, endPoint x: 944, endPoint y: 230, distance: 15.4
click at [944, 230] on div "Separator" at bounding box center [959, 235] width 154 height 45
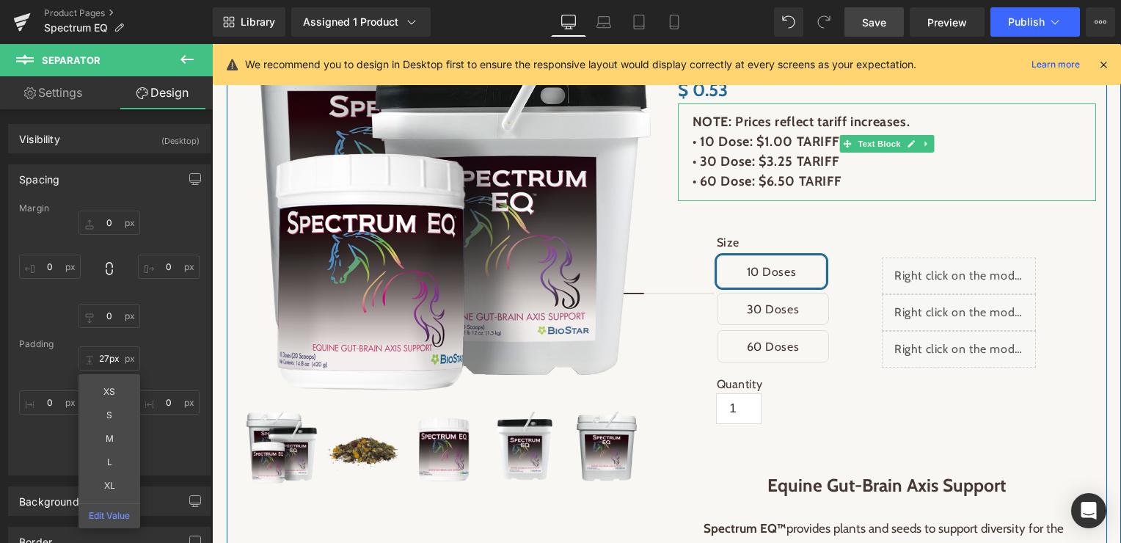
click at [987, 183] on p "• 60 Dose: $6.50 TARIFF" at bounding box center [887, 182] width 389 height 20
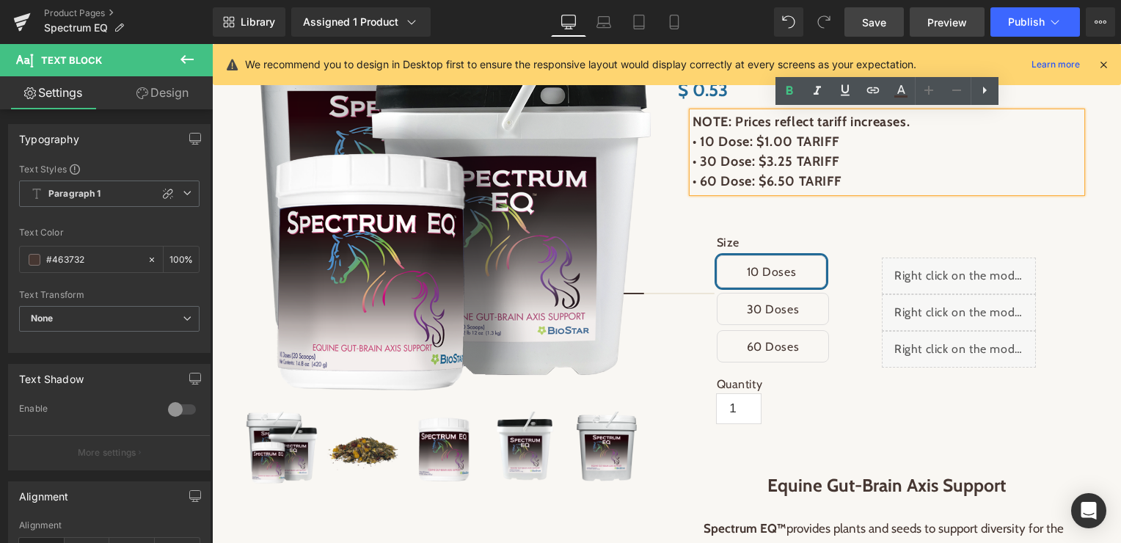
click at [941, 18] on span "Preview" at bounding box center [948, 22] width 40 height 15
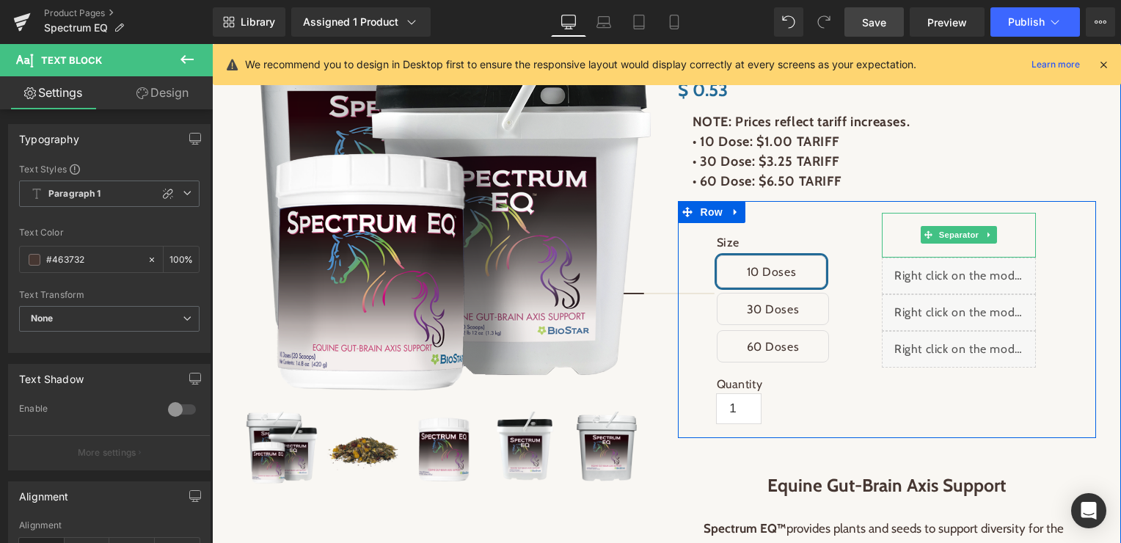
click at [991, 231] on icon at bounding box center [990, 234] width 8 height 9
click at [999, 235] on icon at bounding box center [997, 234] width 8 height 8
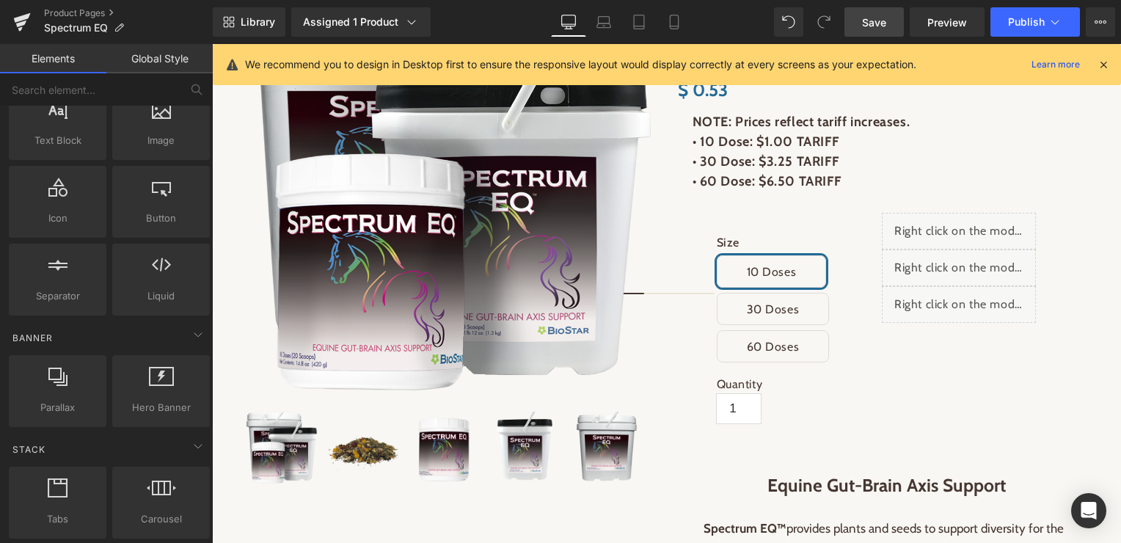
click at [884, 24] on span "Save" at bounding box center [874, 22] width 24 height 15
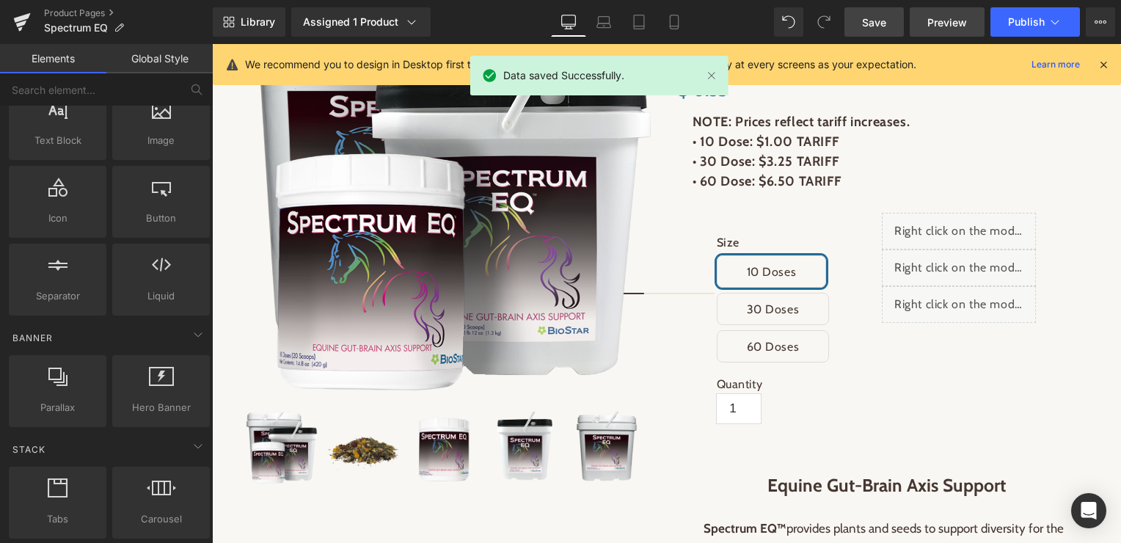
click at [943, 18] on span "Preview" at bounding box center [948, 22] width 40 height 15
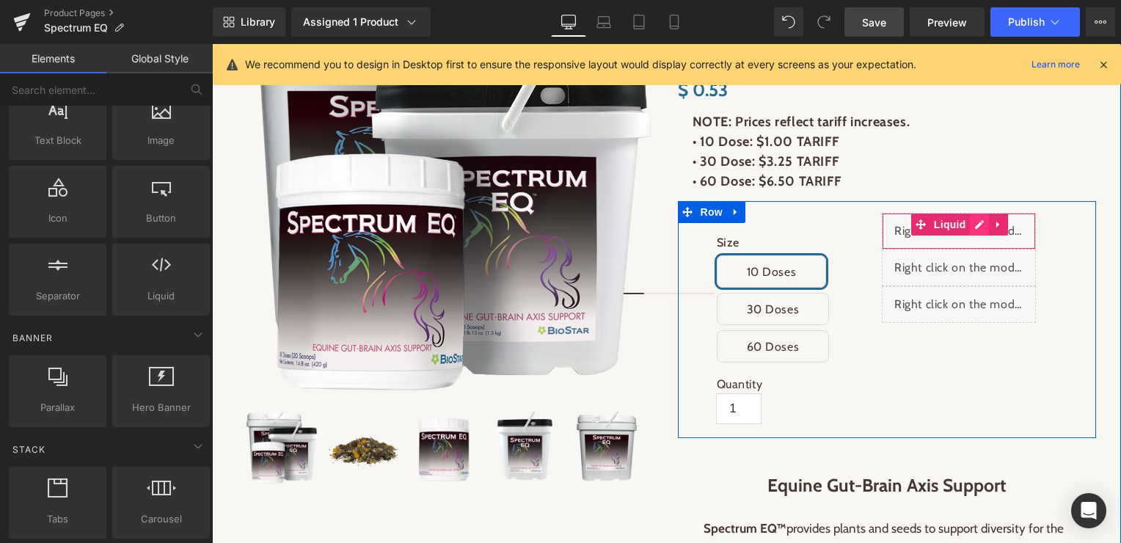
click at [972, 226] on div "Liquid" at bounding box center [959, 231] width 154 height 37
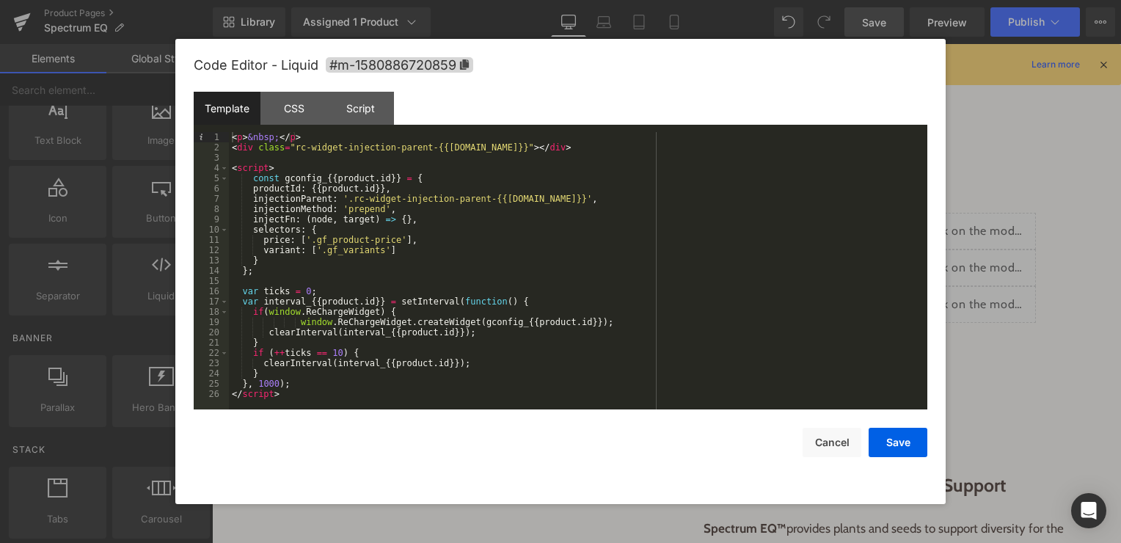
click at [256, 144] on div "< p > &nbsp; </ p > < div class = "rc-widget-injection-parent-{{[DOMAIN_NAME]}}…" at bounding box center [578, 281] width 699 height 298
click at [304, 135] on div "< p > &nbsp; </ p > < div class = "rc-widget-injection-parent-{{[DOMAIN_NAME]}}…" at bounding box center [578, 281] width 699 height 298
drag, startPoint x: 304, startPoint y: 135, endPoint x: 231, endPoint y: 136, distance: 72.7
click at [231, 136] on div "< p > &nbsp; </ p > < div class = "rc-widget-injection-parent-{{[DOMAIN_NAME]}}…" at bounding box center [578, 281] width 699 height 298
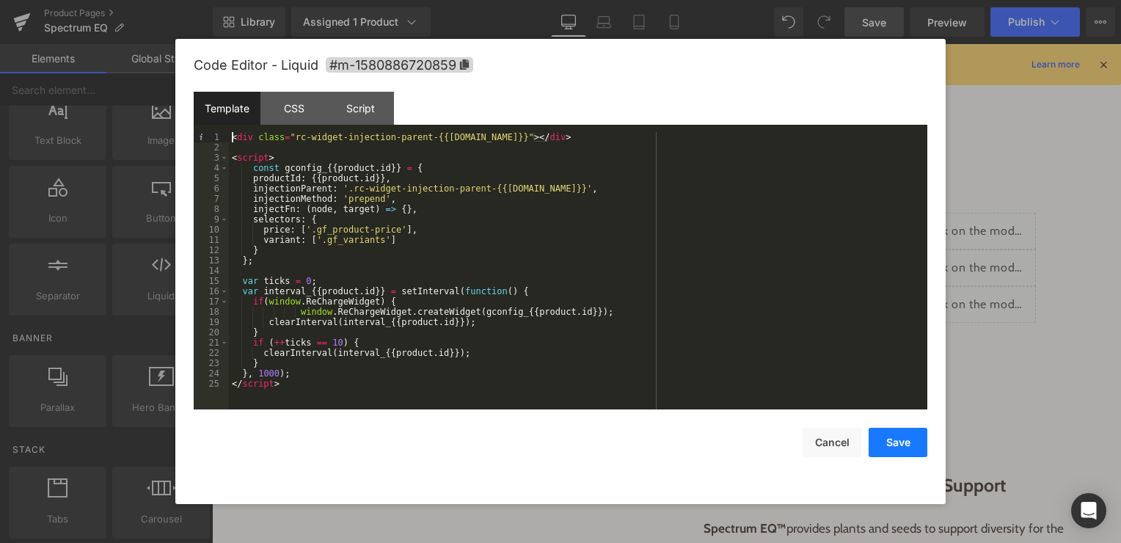
click at [892, 442] on button "Save" at bounding box center [898, 442] width 59 height 29
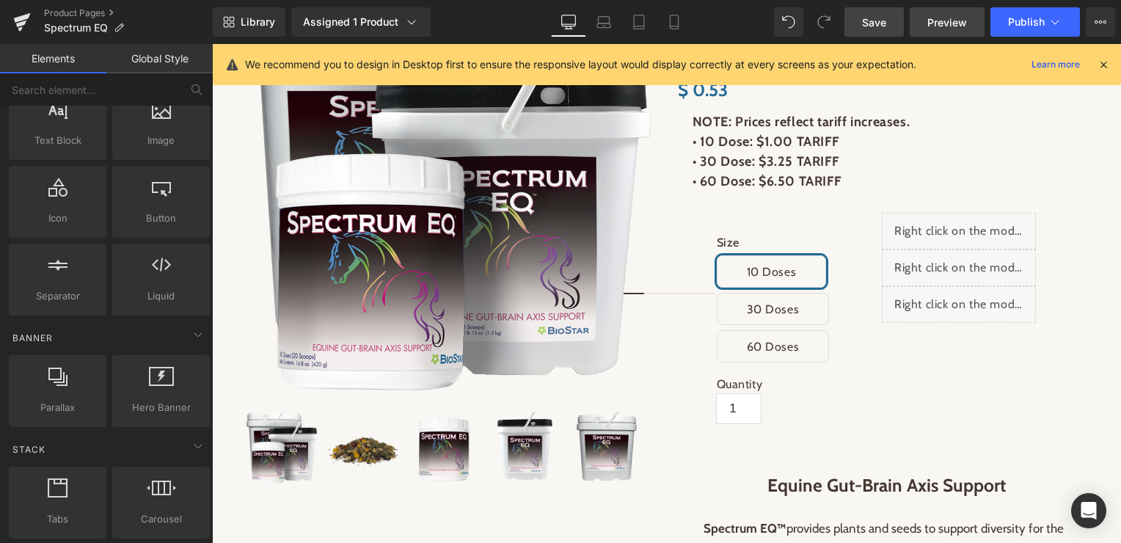
click at [944, 23] on span "Preview" at bounding box center [948, 22] width 40 height 15
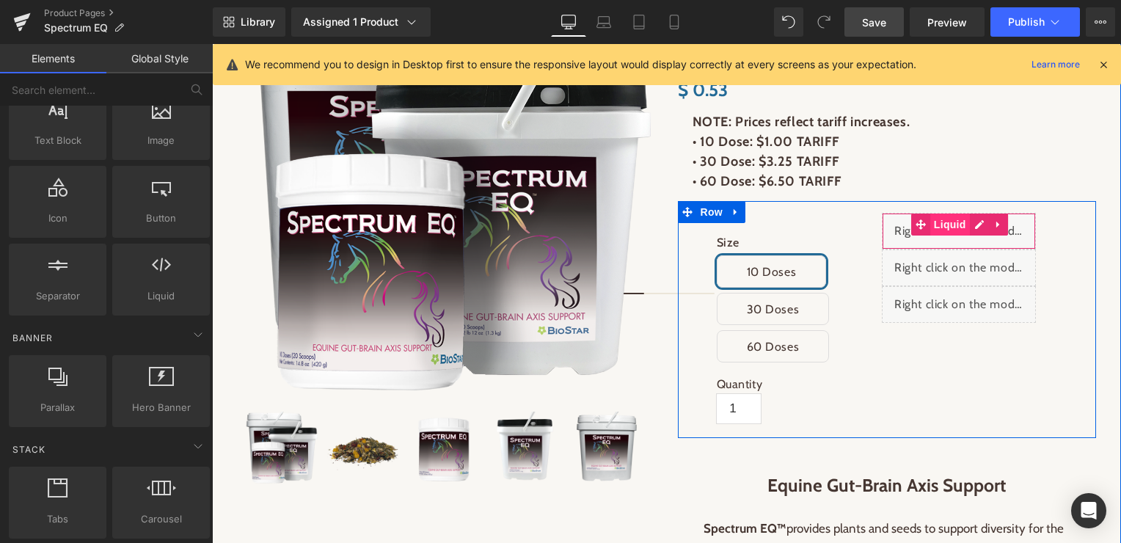
click at [948, 229] on span "Liquid" at bounding box center [950, 225] width 40 height 22
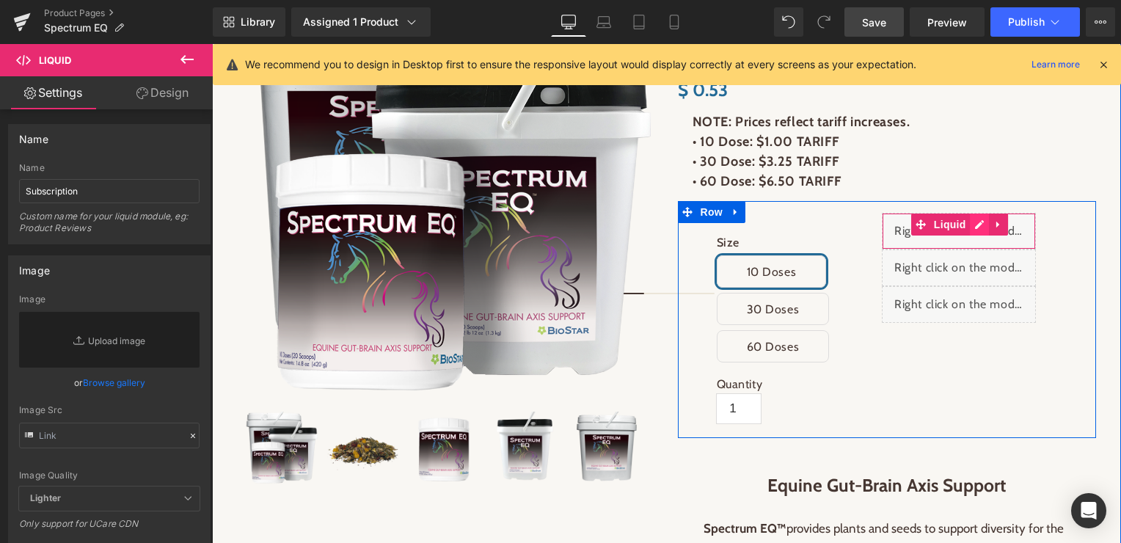
click at [982, 227] on div "Liquid" at bounding box center [959, 231] width 154 height 37
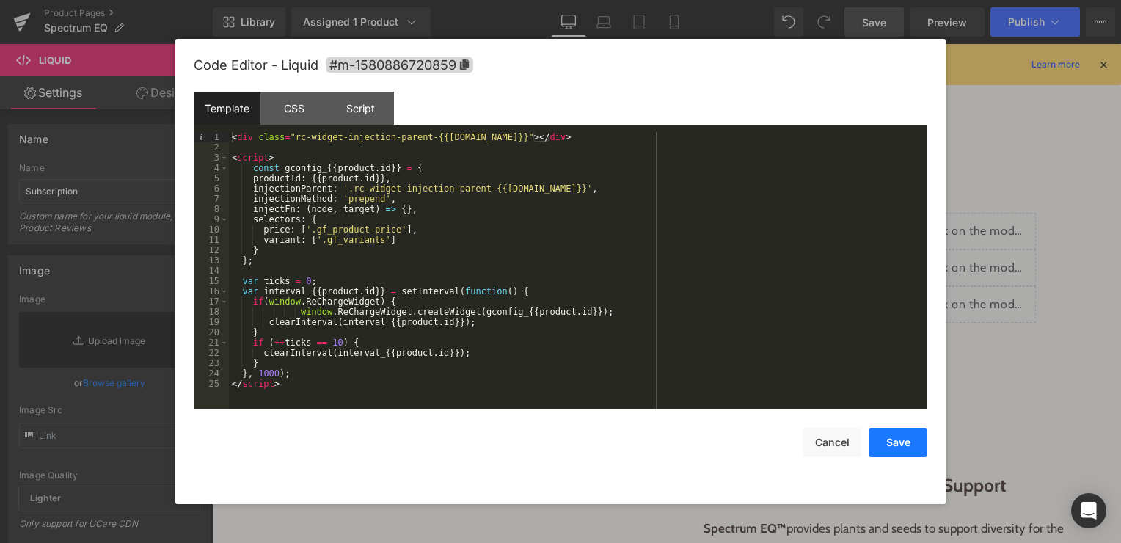
click at [906, 444] on button "Save" at bounding box center [898, 442] width 59 height 29
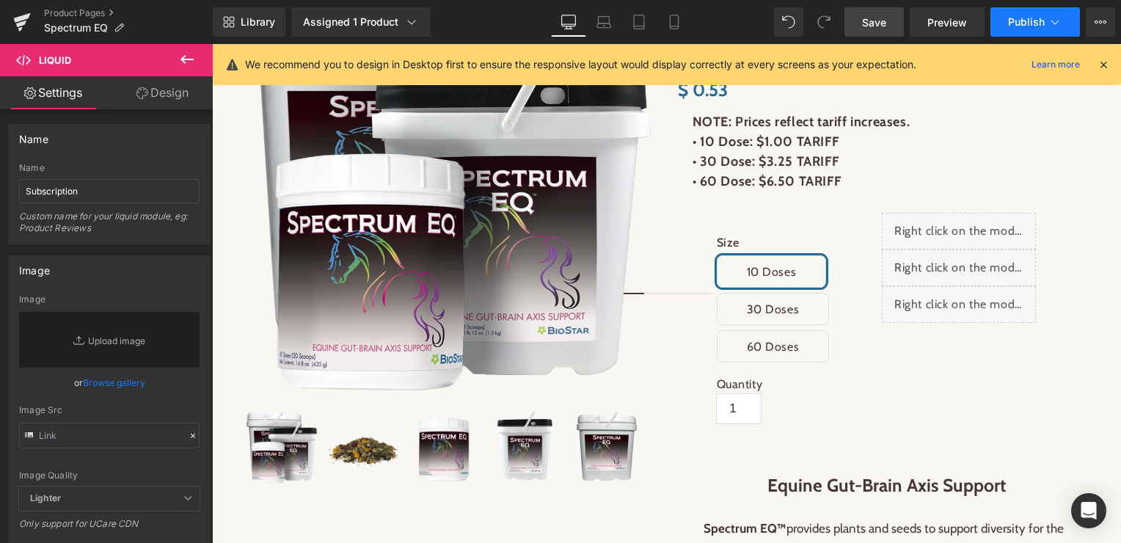
click at [1056, 12] on button "Publish" at bounding box center [1036, 21] width 90 height 29
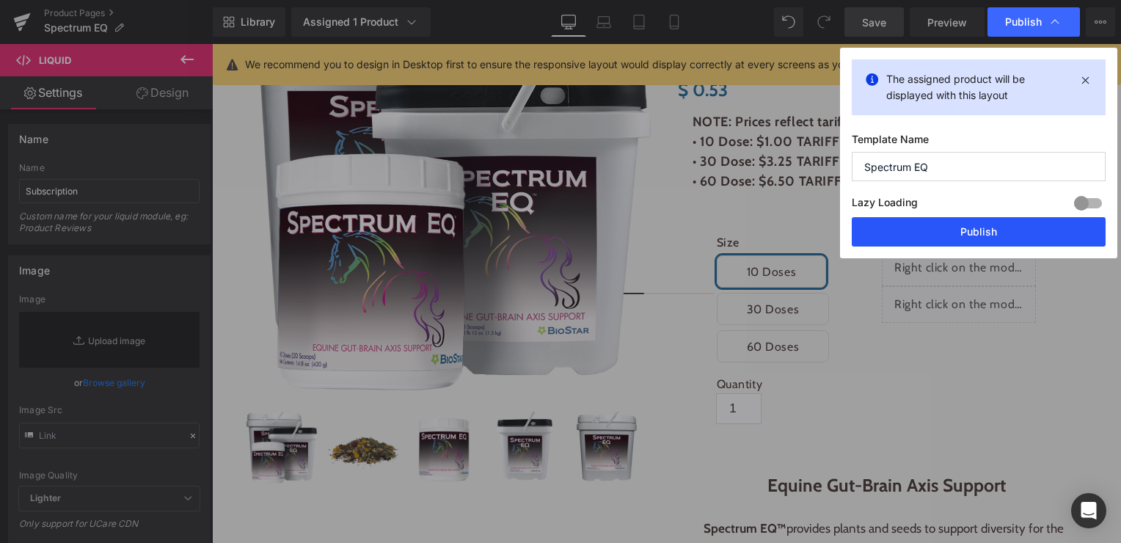
click at [1002, 230] on button "Publish" at bounding box center [979, 231] width 254 height 29
